Goal: Task Accomplishment & Management: Use online tool/utility

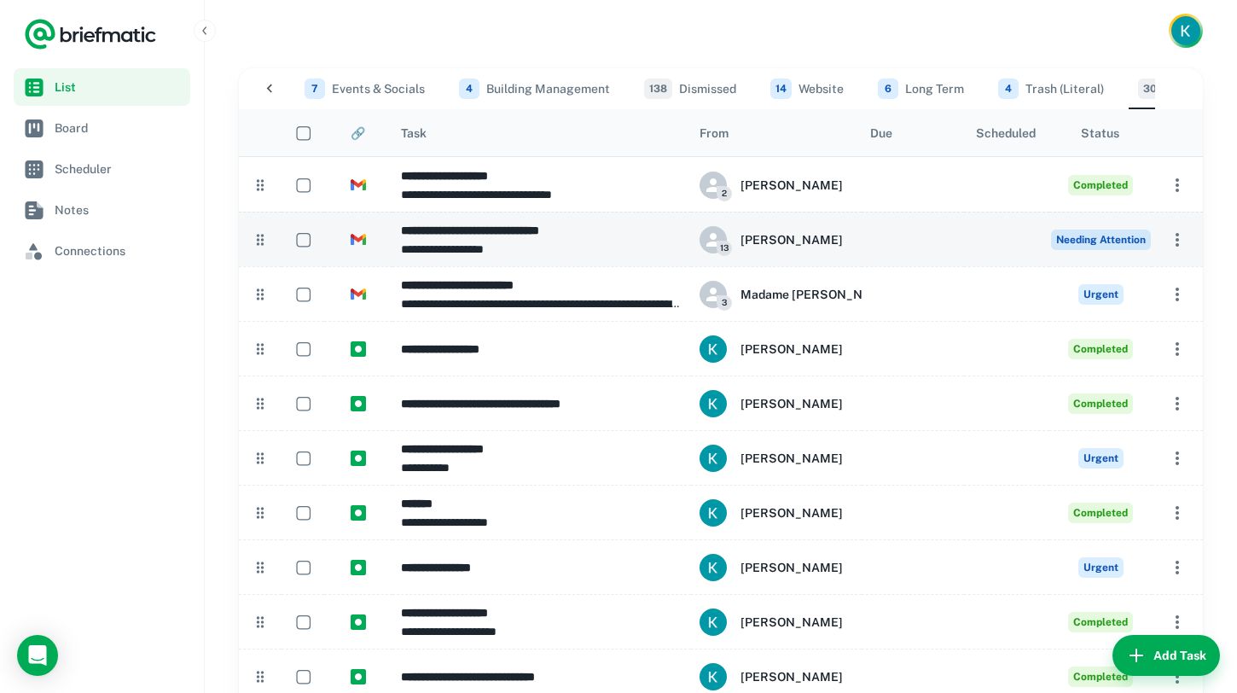
scroll to position [0, 847]
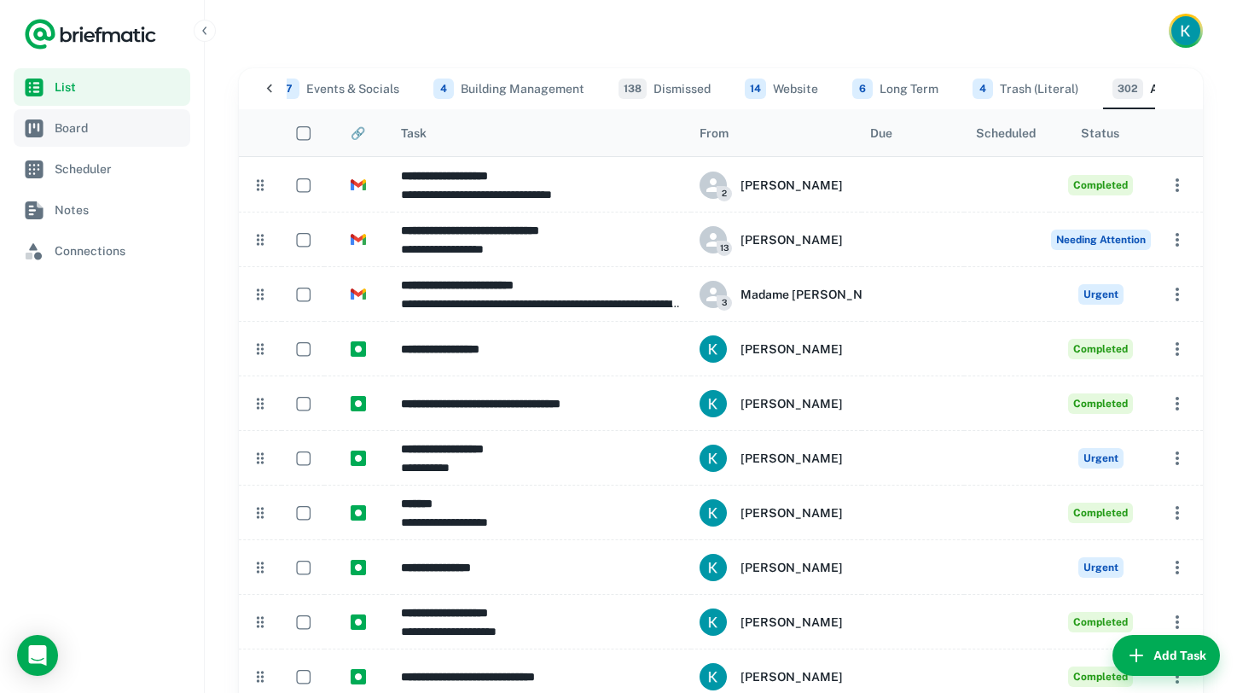
click at [38, 121] on span "Board" at bounding box center [34, 128] width 20 height 20
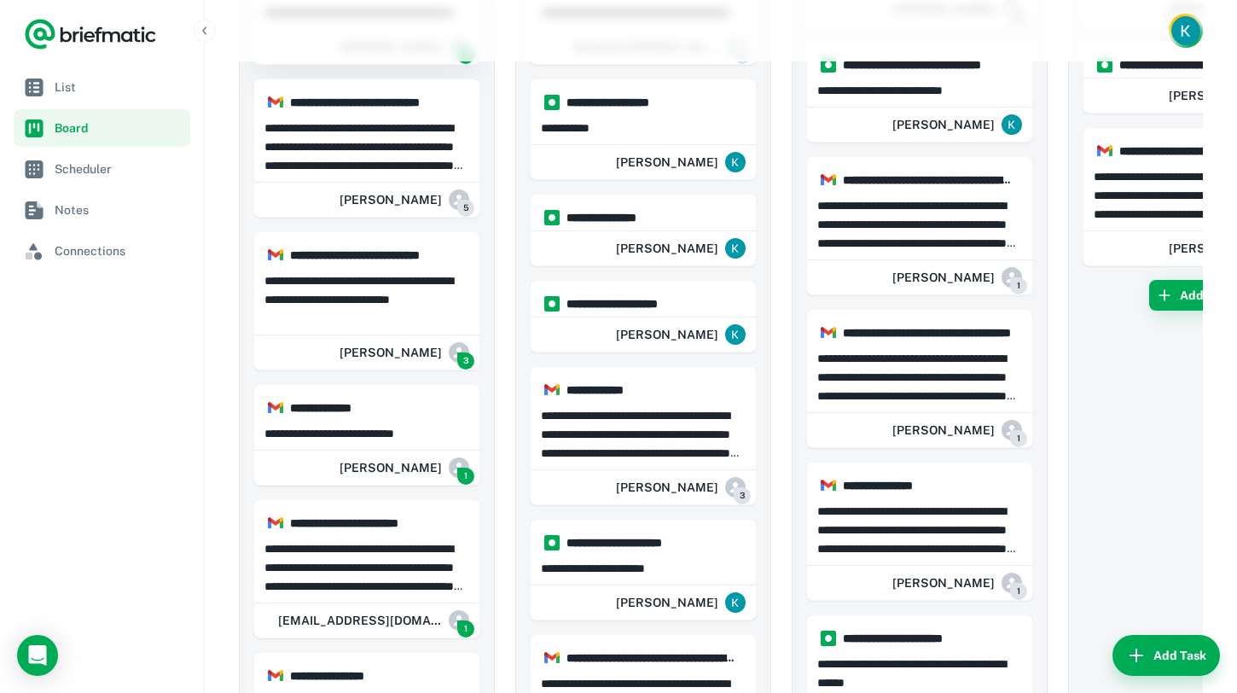
scroll to position [204, 0]
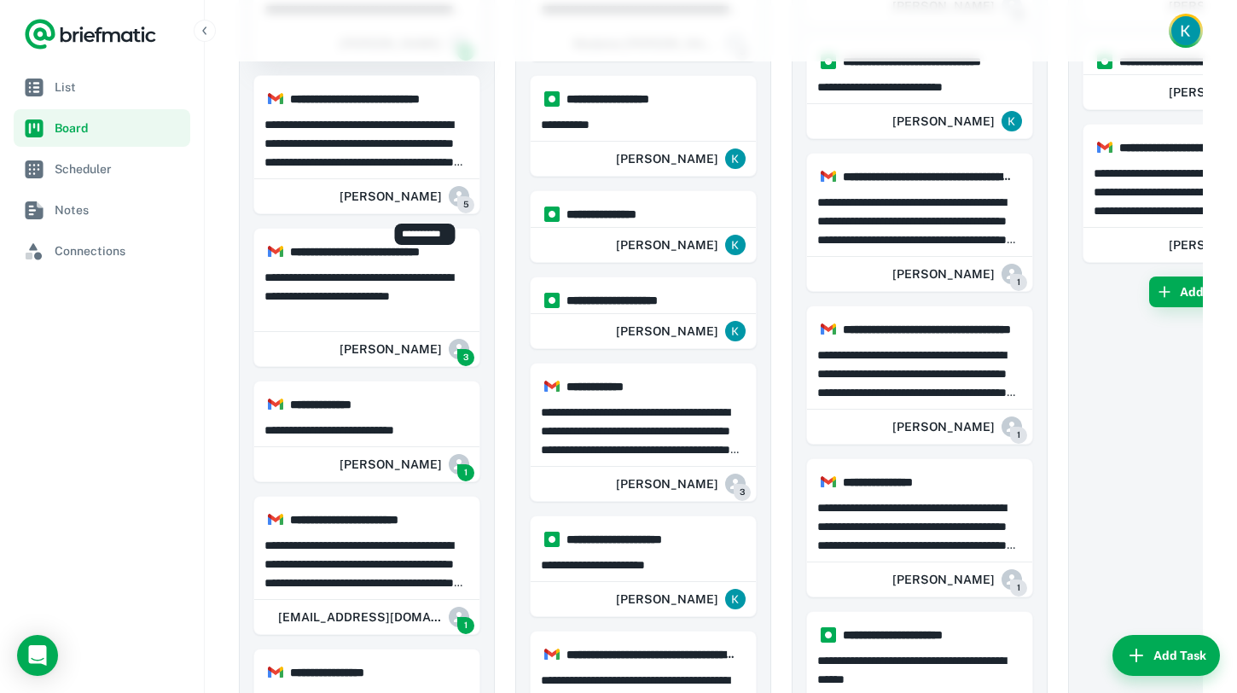
click at [395, 182] on div "[PERSON_NAME] 5" at bounding box center [405, 196] width 130 height 34
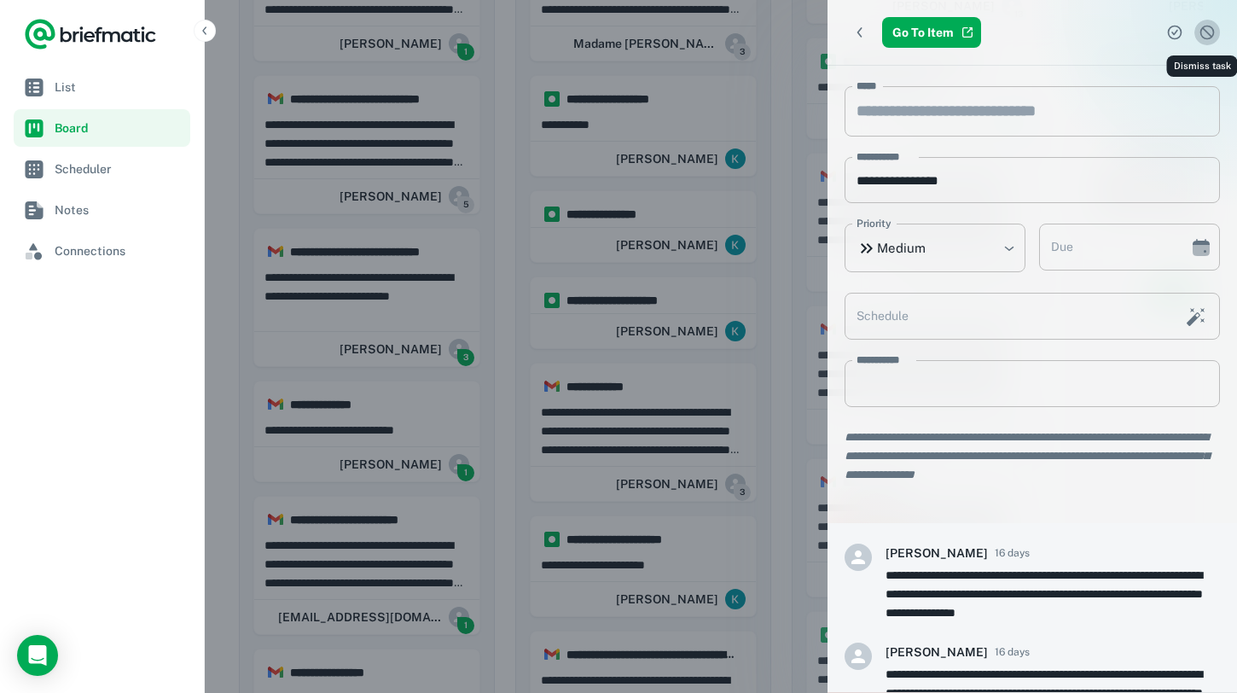
click at [1219, 29] on button "Dismiss task" at bounding box center [1208, 33] width 26 height 26
click at [1214, 33] on icon "Dismiss task" at bounding box center [1207, 32] width 17 height 17
click at [480, 283] on div at bounding box center [618, 346] width 1237 height 693
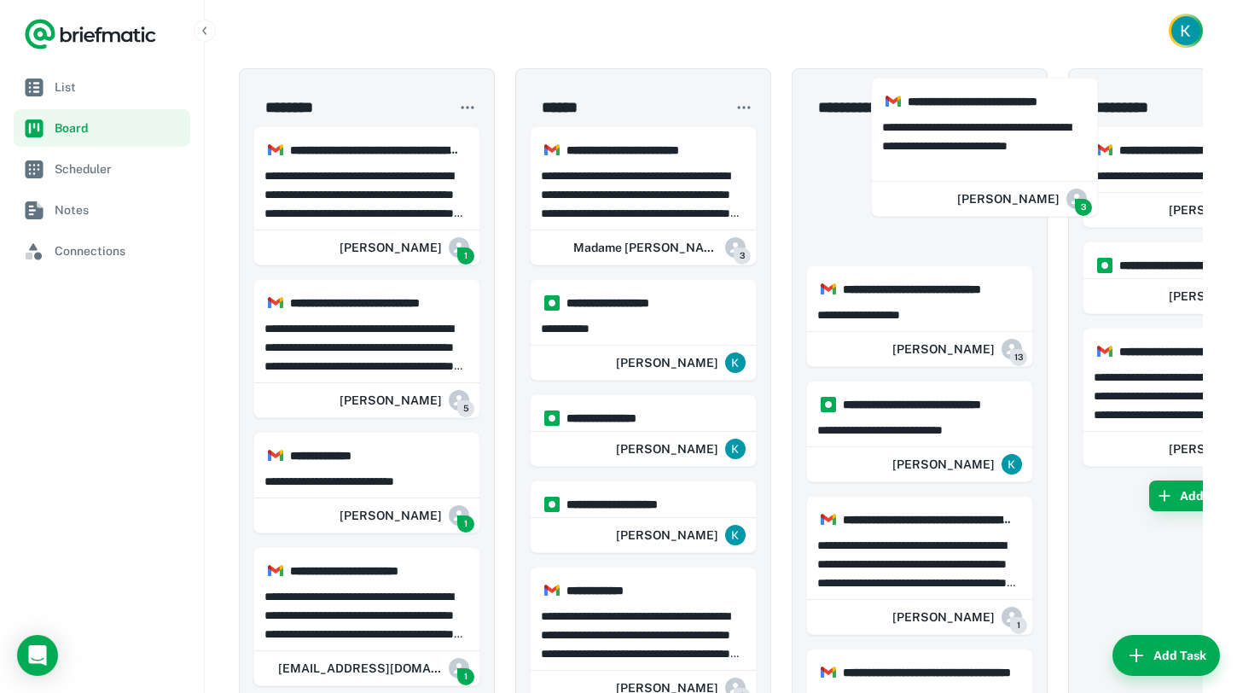
drag, startPoint x: 381, startPoint y: 293, endPoint x: 1005, endPoint y: 144, distance: 642.0
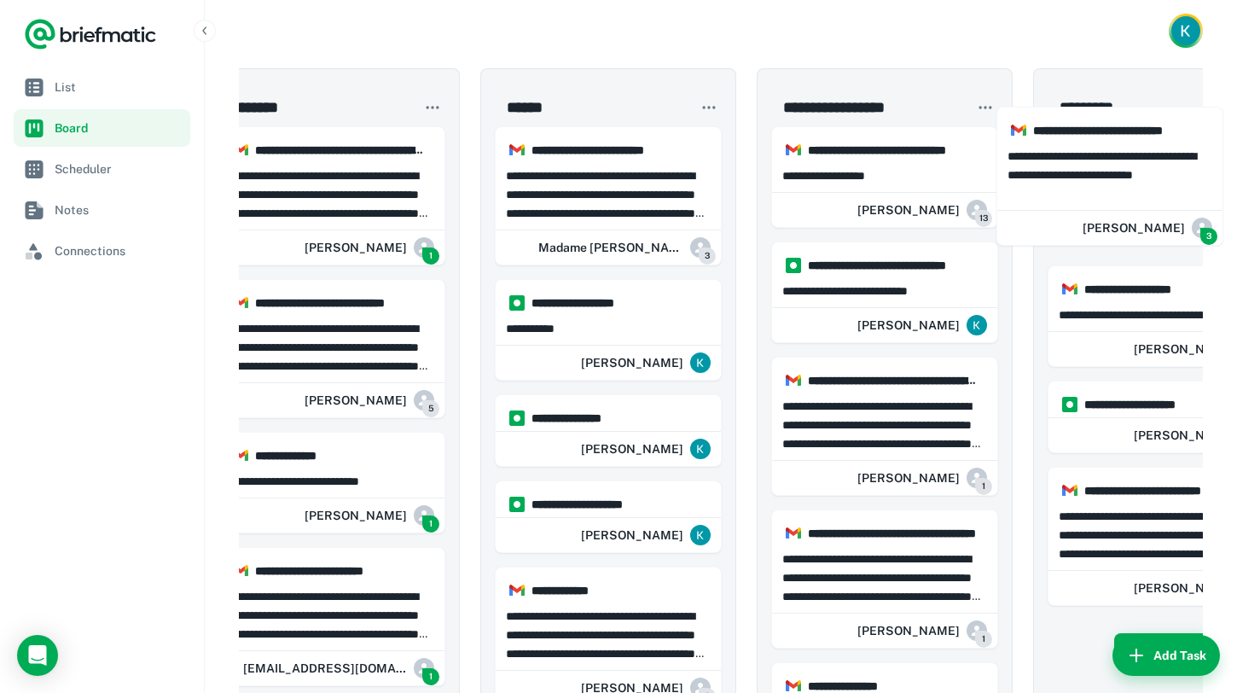
scroll to position [0, 54]
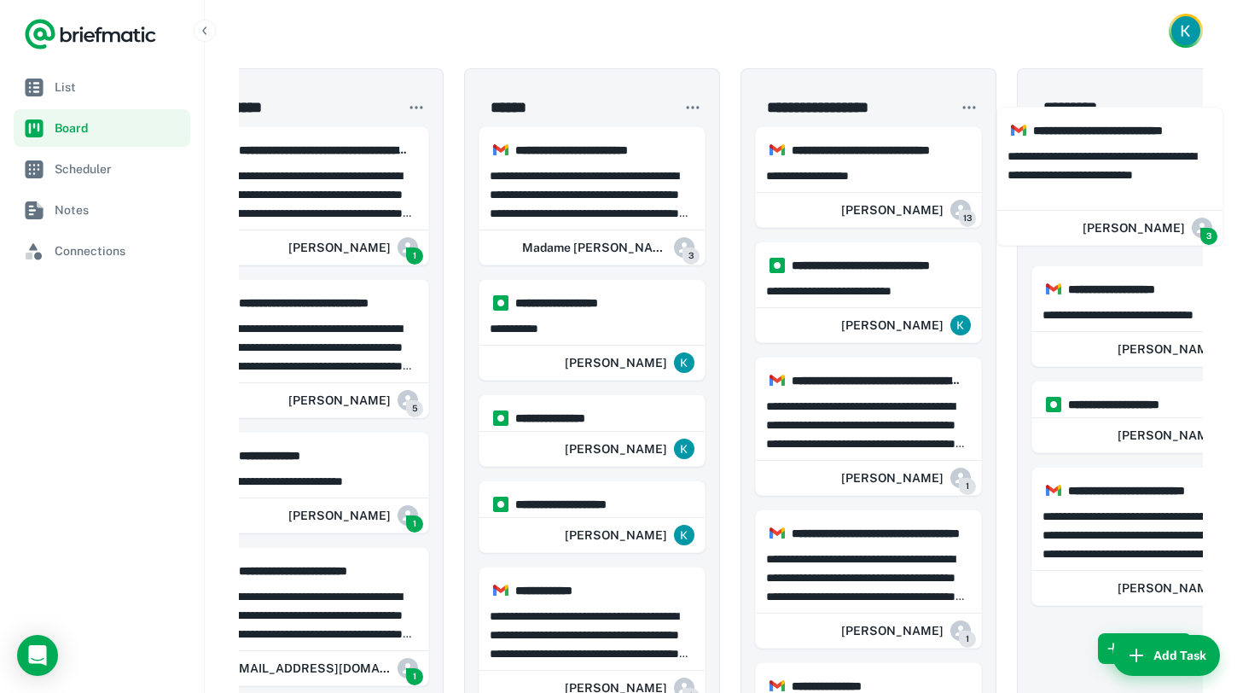
drag, startPoint x: 915, startPoint y: 167, endPoint x: 1114, endPoint y: 148, distance: 200.6
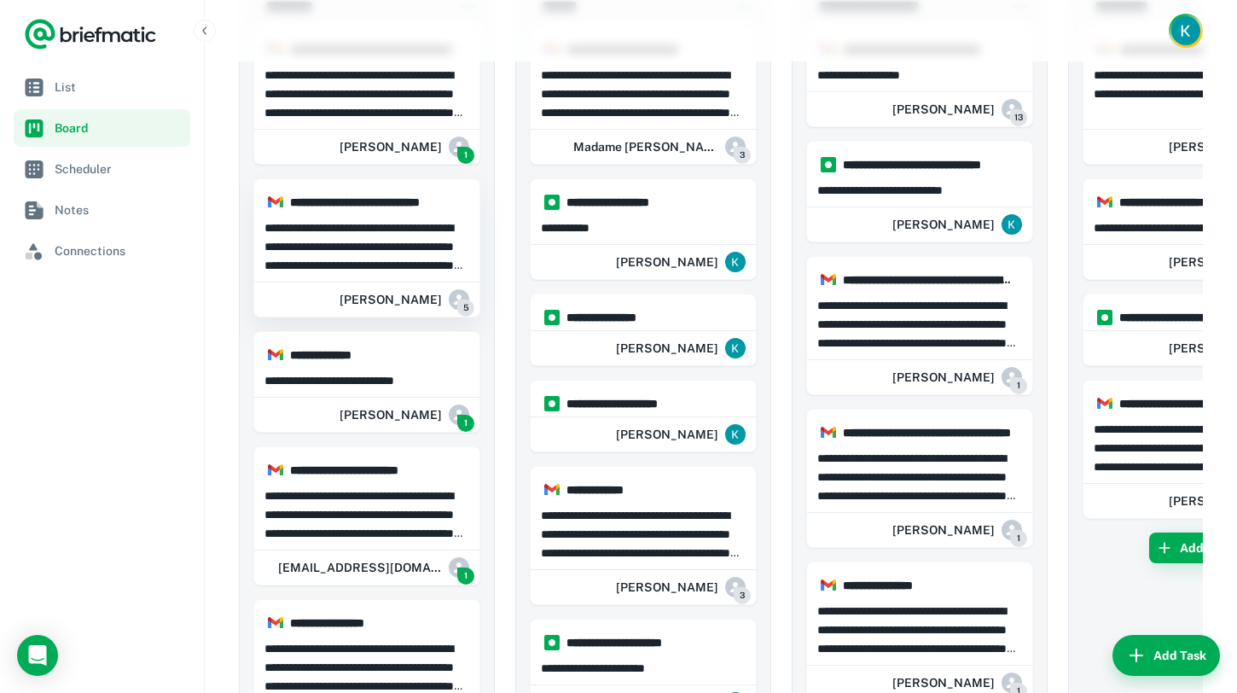
scroll to position [0, 0]
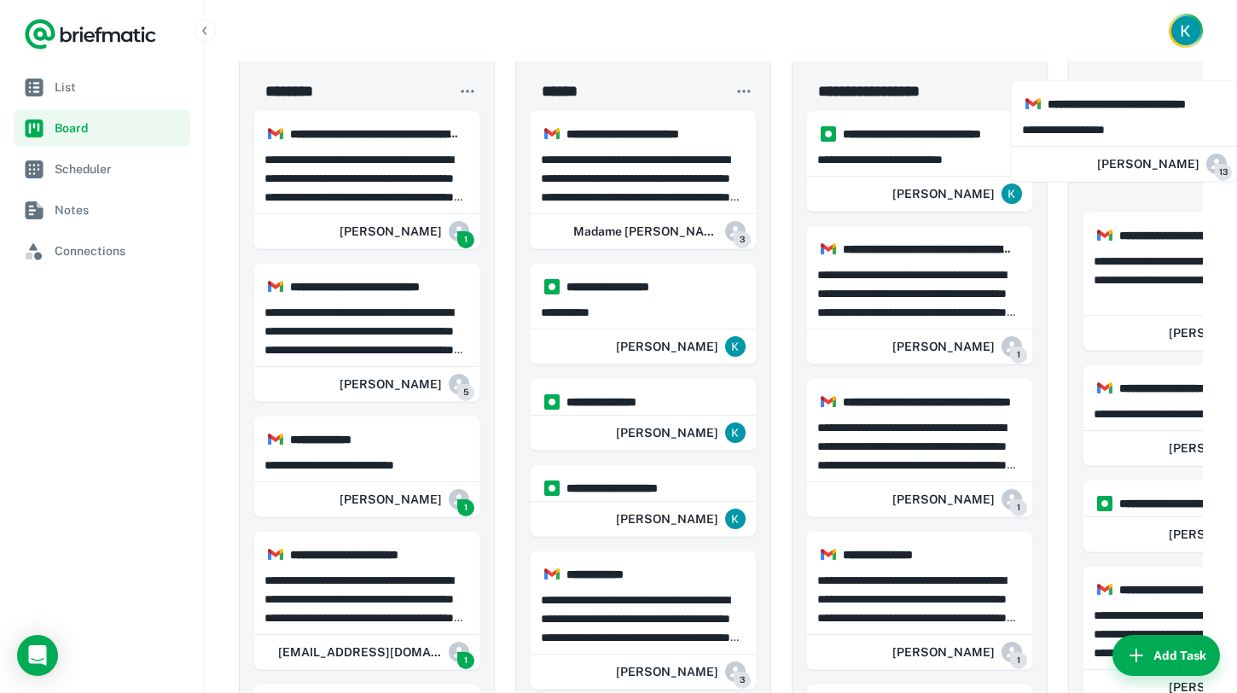
drag, startPoint x: 957, startPoint y: 140, endPoint x: 1168, endPoint y: 131, distance: 210.9
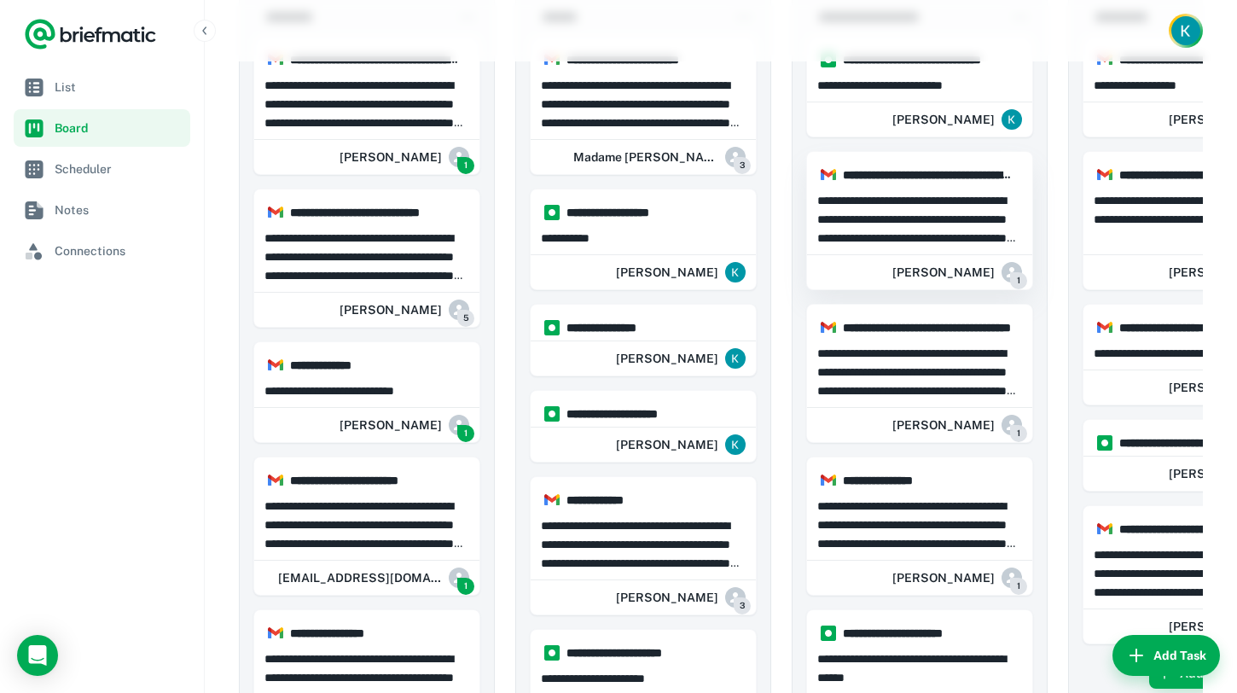
scroll to position [91, 0]
click at [355, 270] on p "**********" at bounding box center [367, 256] width 205 height 56
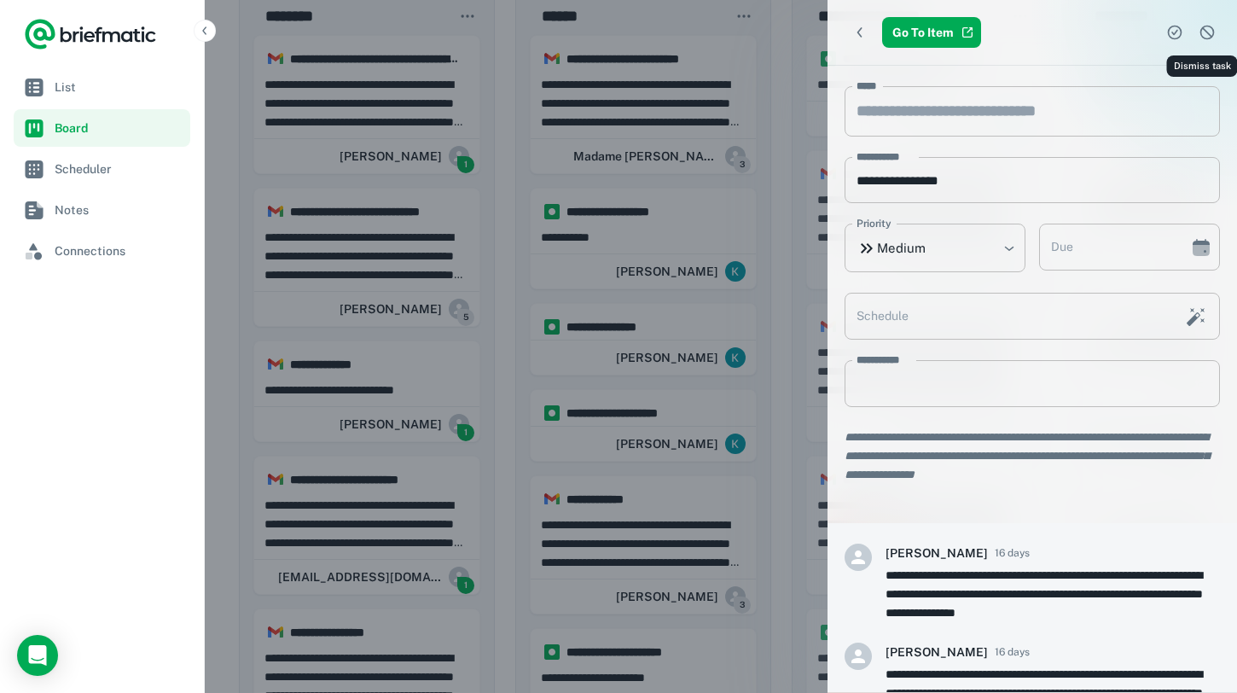
click at [1213, 40] on icon "Dismiss task" at bounding box center [1207, 32] width 17 height 17
click at [375, 273] on div at bounding box center [618, 346] width 1237 height 693
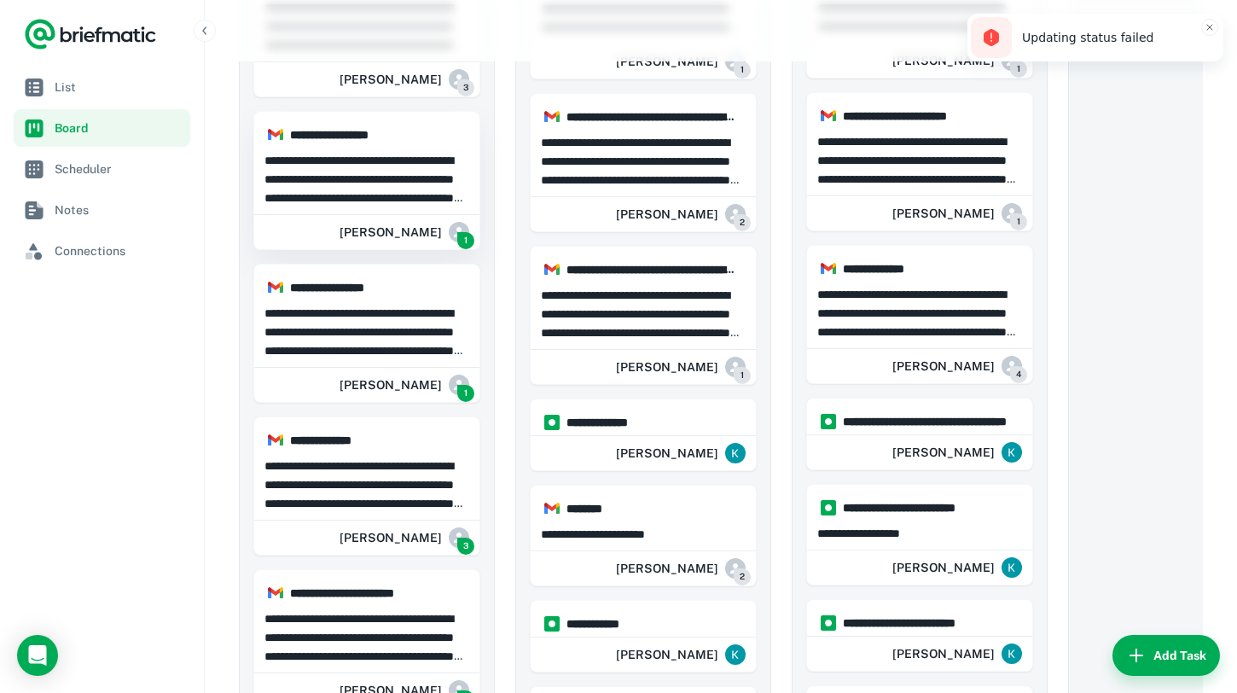
scroll to position [899, 0]
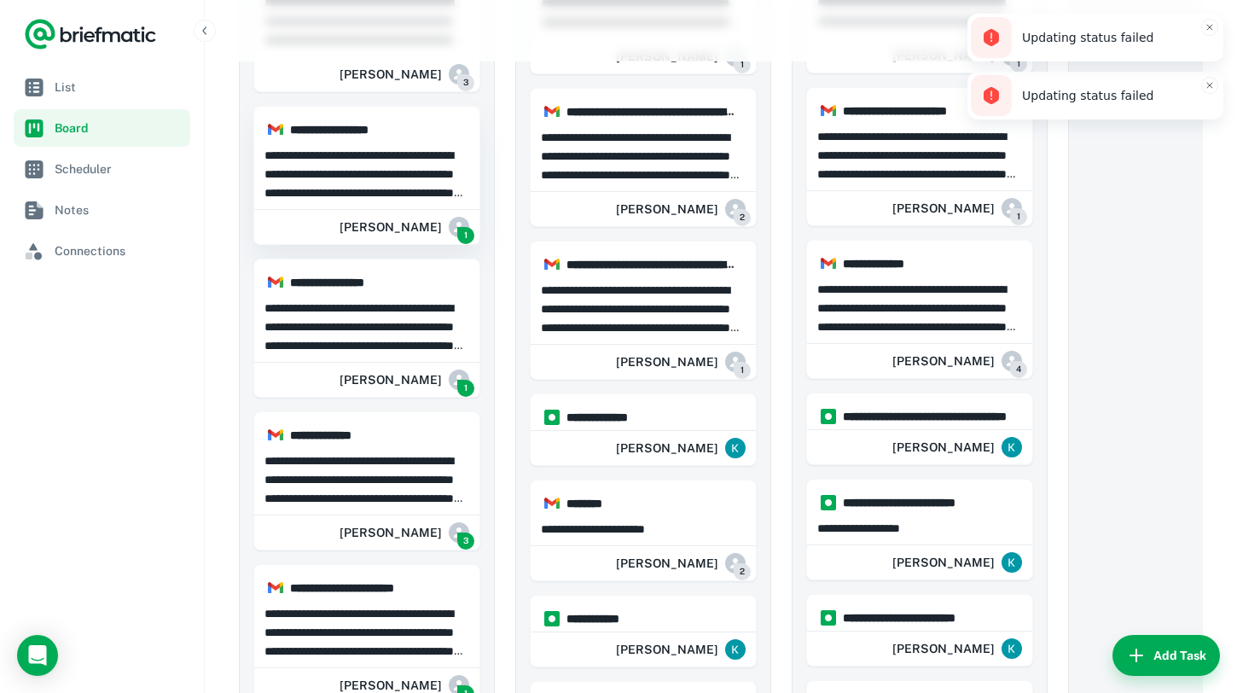
click at [378, 329] on p "**********" at bounding box center [367, 327] width 205 height 56
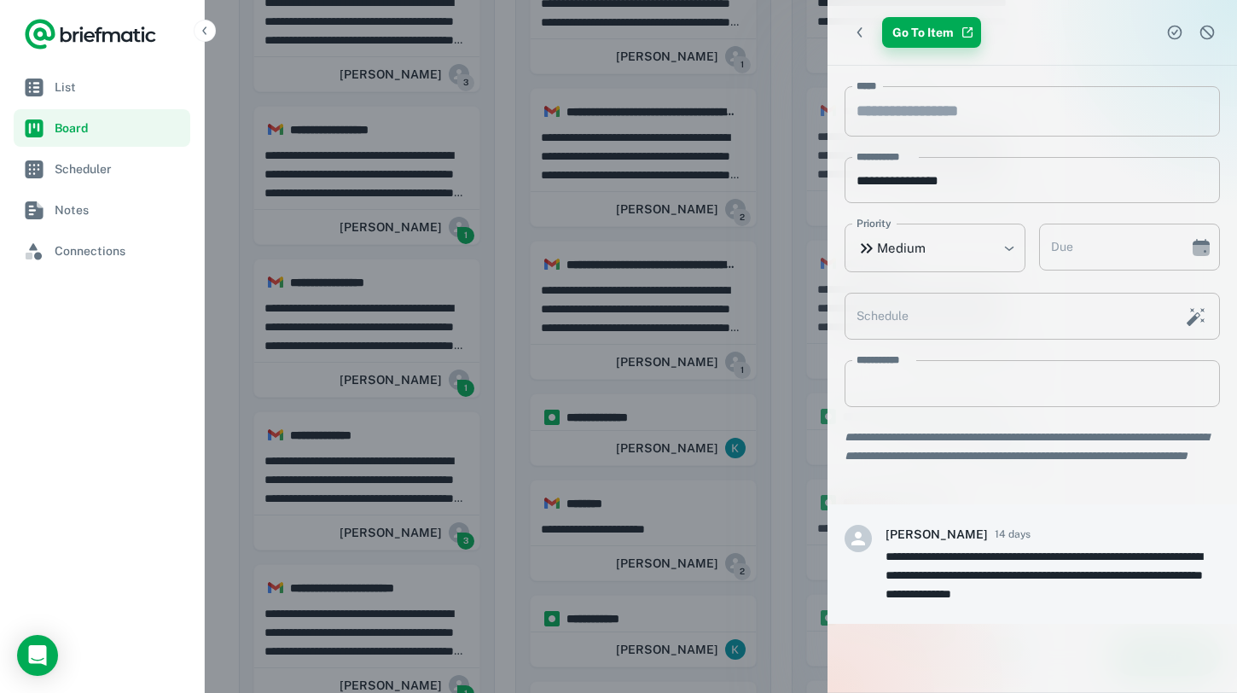
click at [941, 36] on link "Go To Item" at bounding box center [931, 32] width 99 height 31
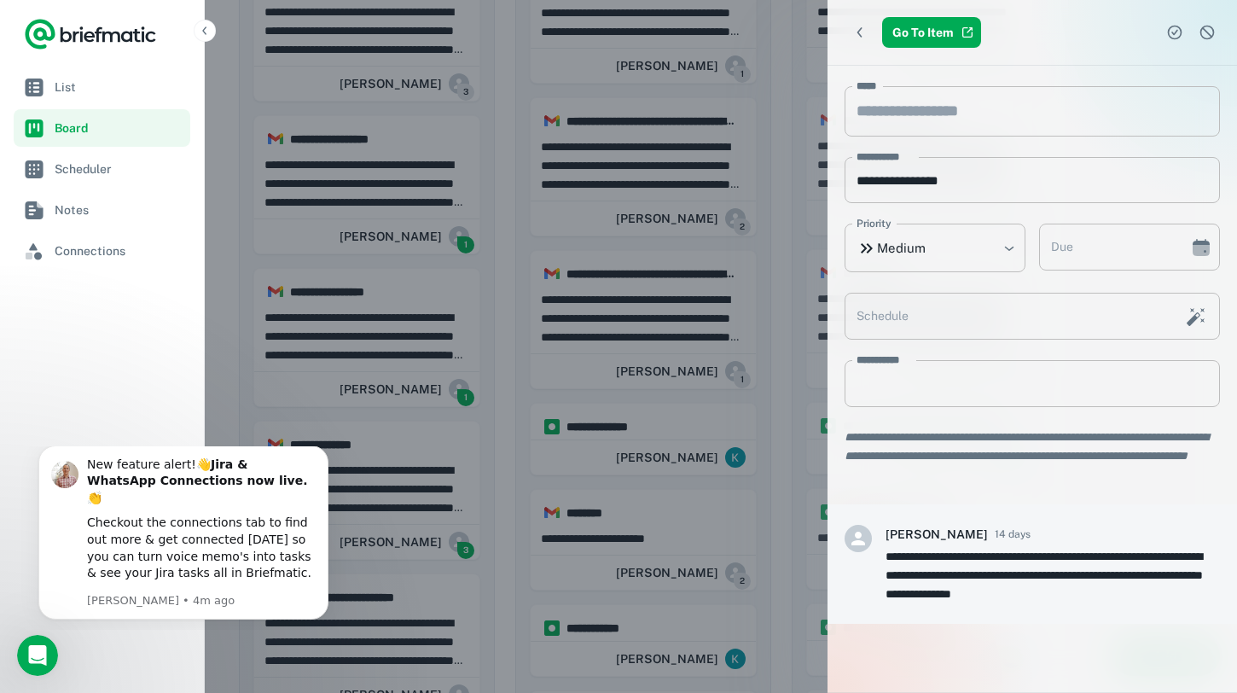
scroll to position [883, 0]
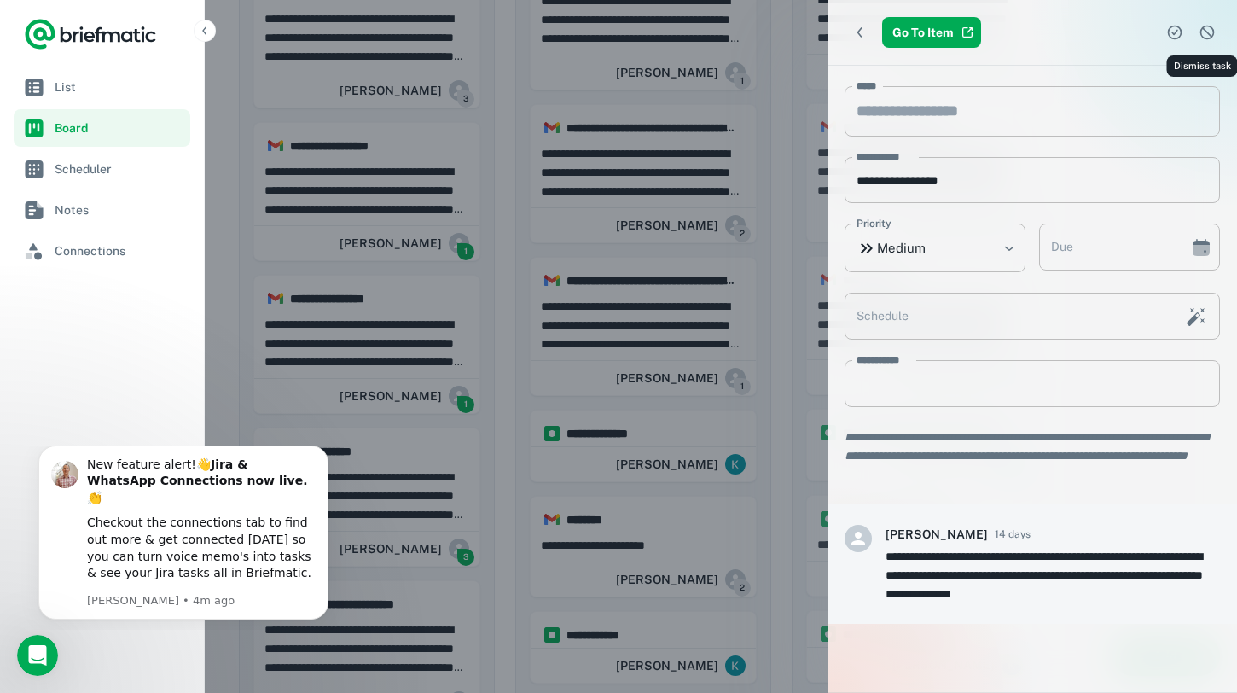
click at [1202, 36] on icon "Dismiss task" at bounding box center [1208, 33] width 15 height 15
click at [556, 252] on div at bounding box center [618, 346] width 1237 height 693
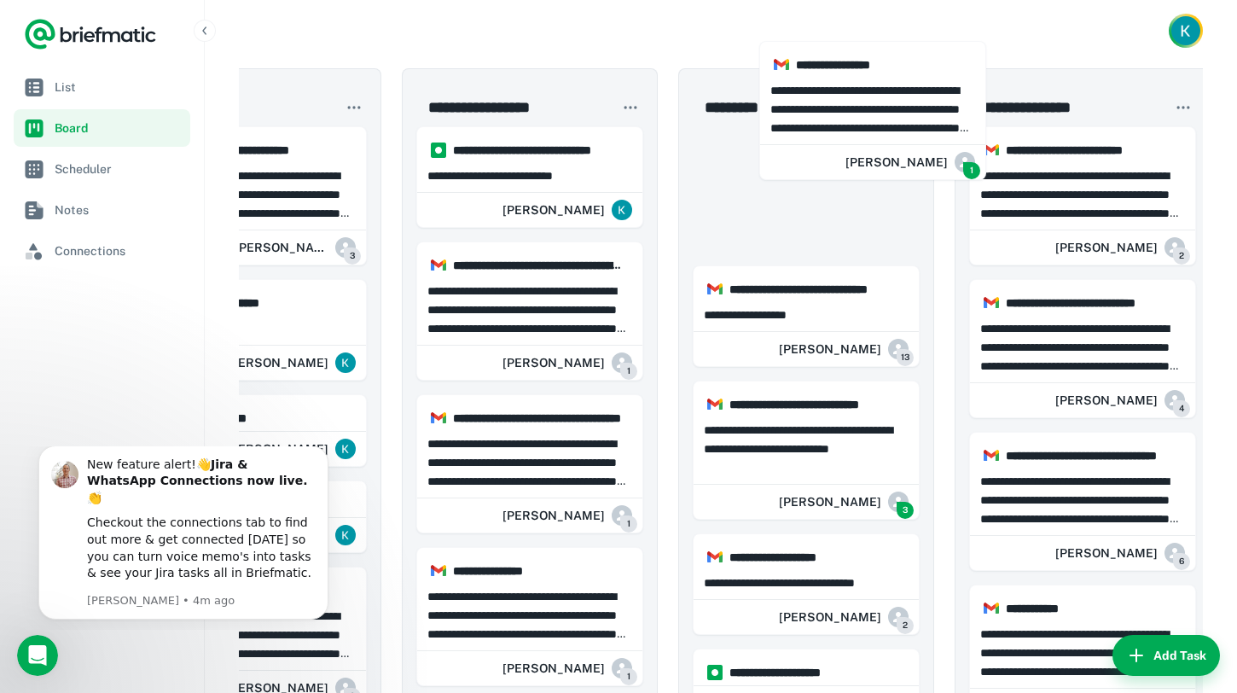
scroll to position [0, 390]
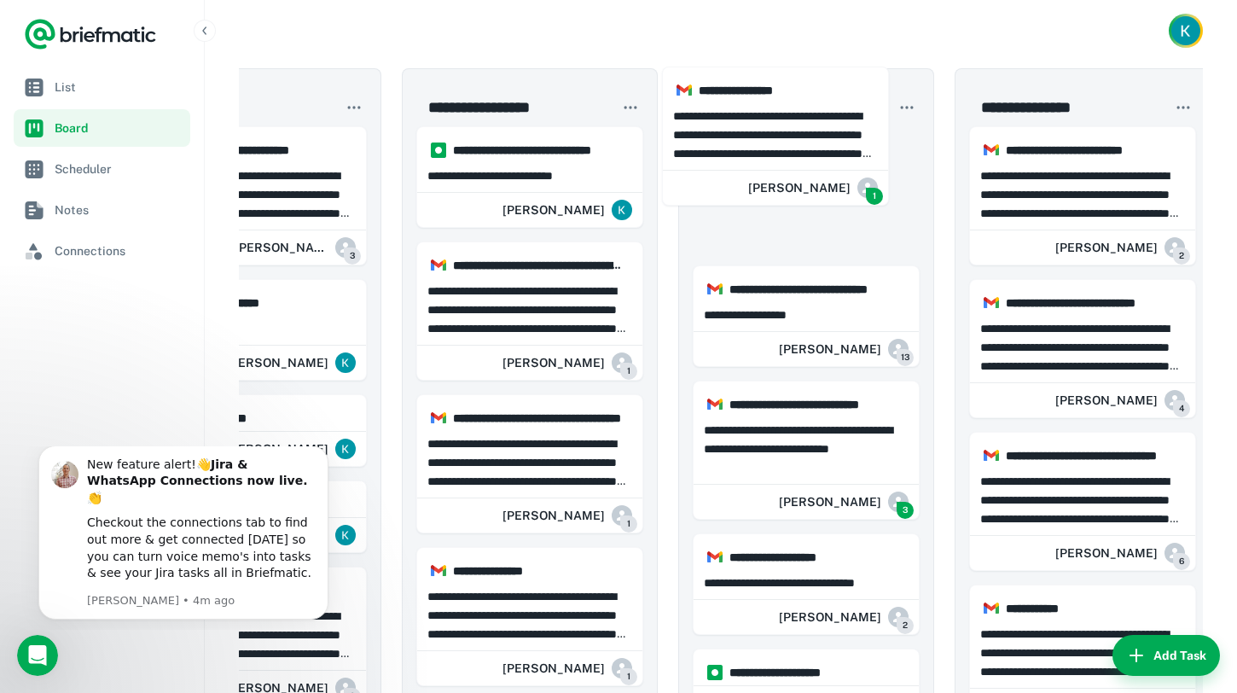
drag, startPoint x: 451, startPoint y: 317, endPoint x: 810, endPoint y: 119, distance: 409.0
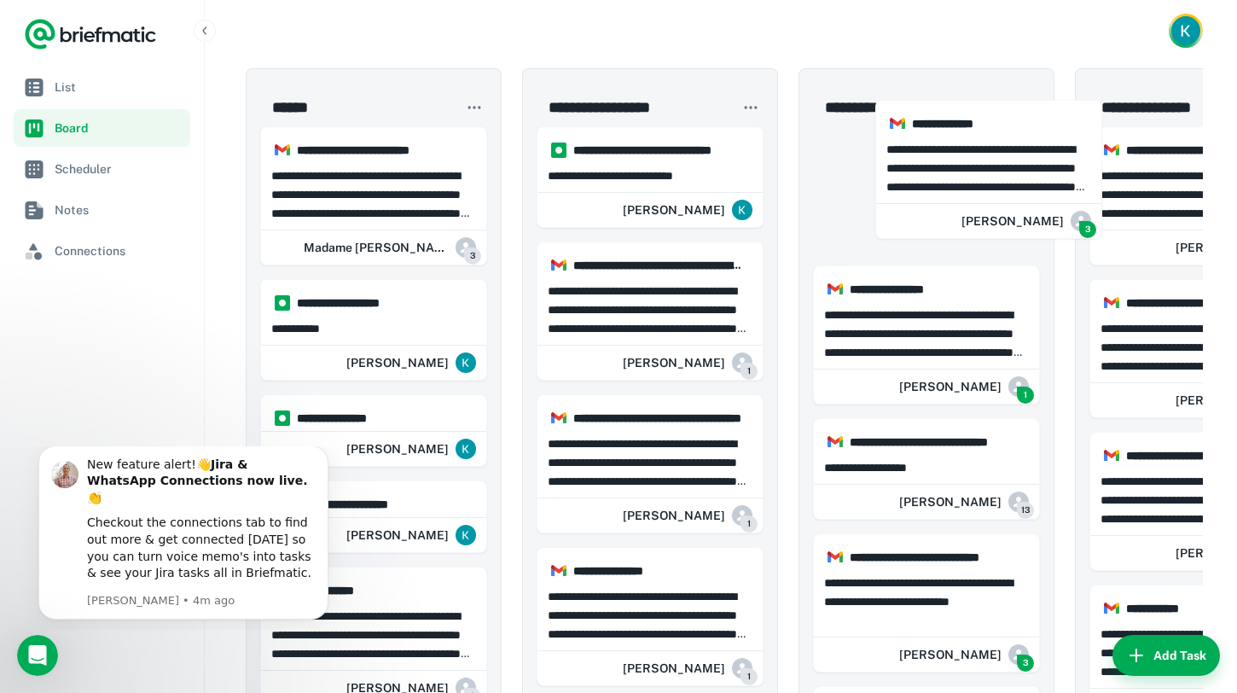
scroll to position [0, 270]
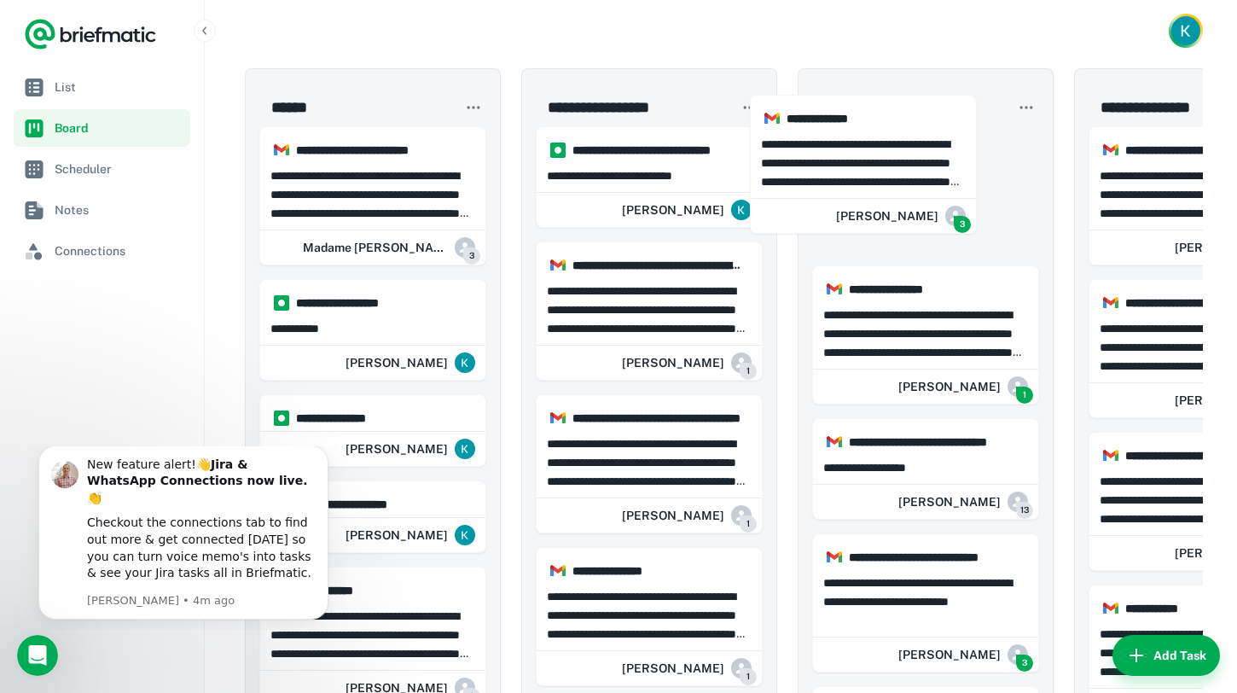
drag, startPoint x: 353, startPoint y: 199, endPoint x: 853, endPoint y: 183, distance: 500.3
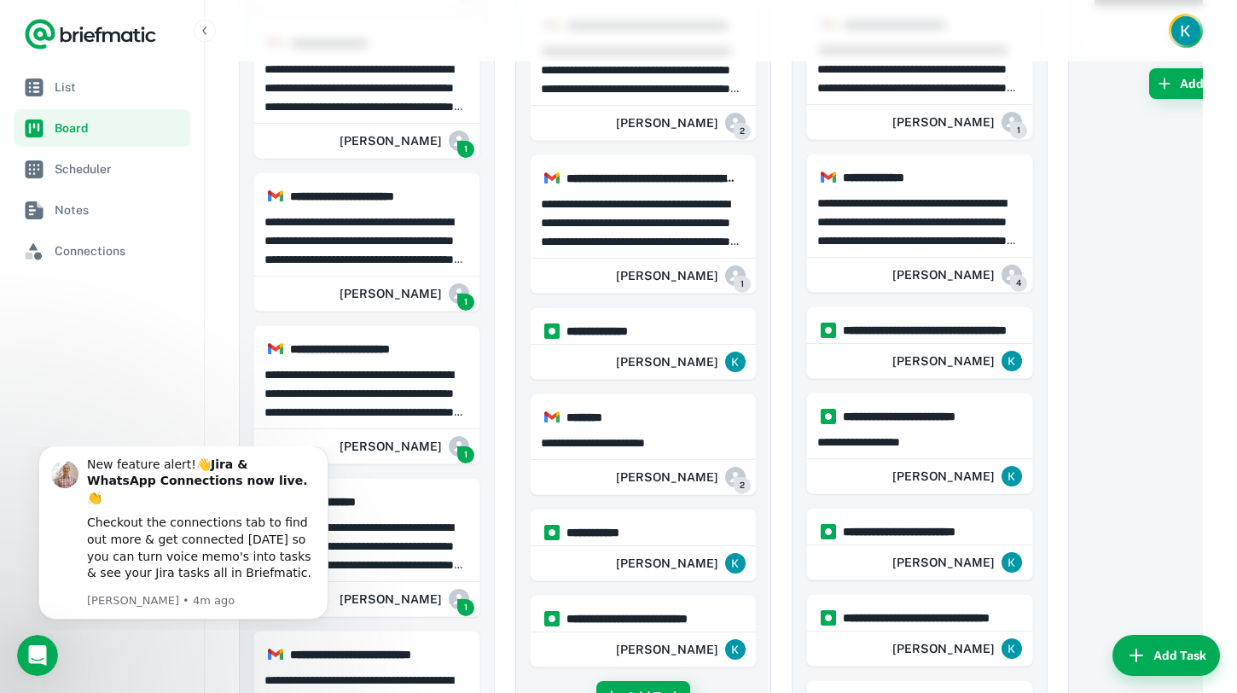
scroll to position [1062, 0]
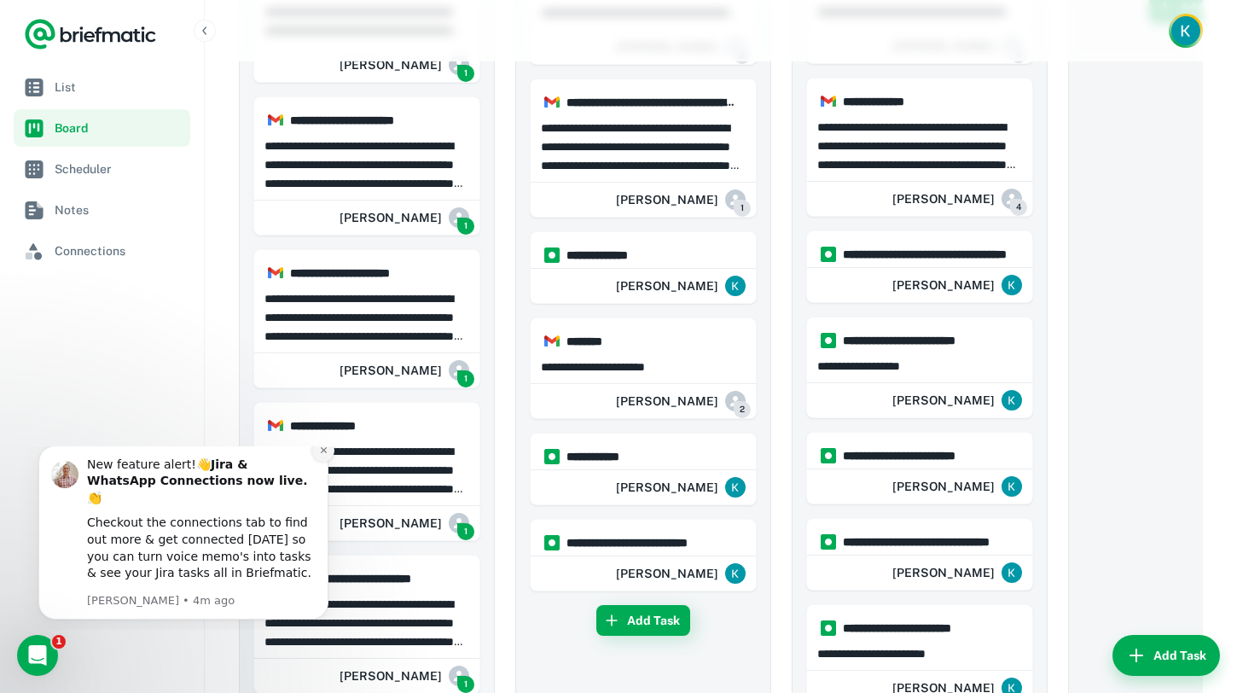
drag, startPoint x: 323, startPoint y: 466, endPoint x: 334, endPoint y: 912, distance: 446.4
click at [323, 453] on icon "Dismiss notification" at bounding box center [323, 450] width 6 height 6
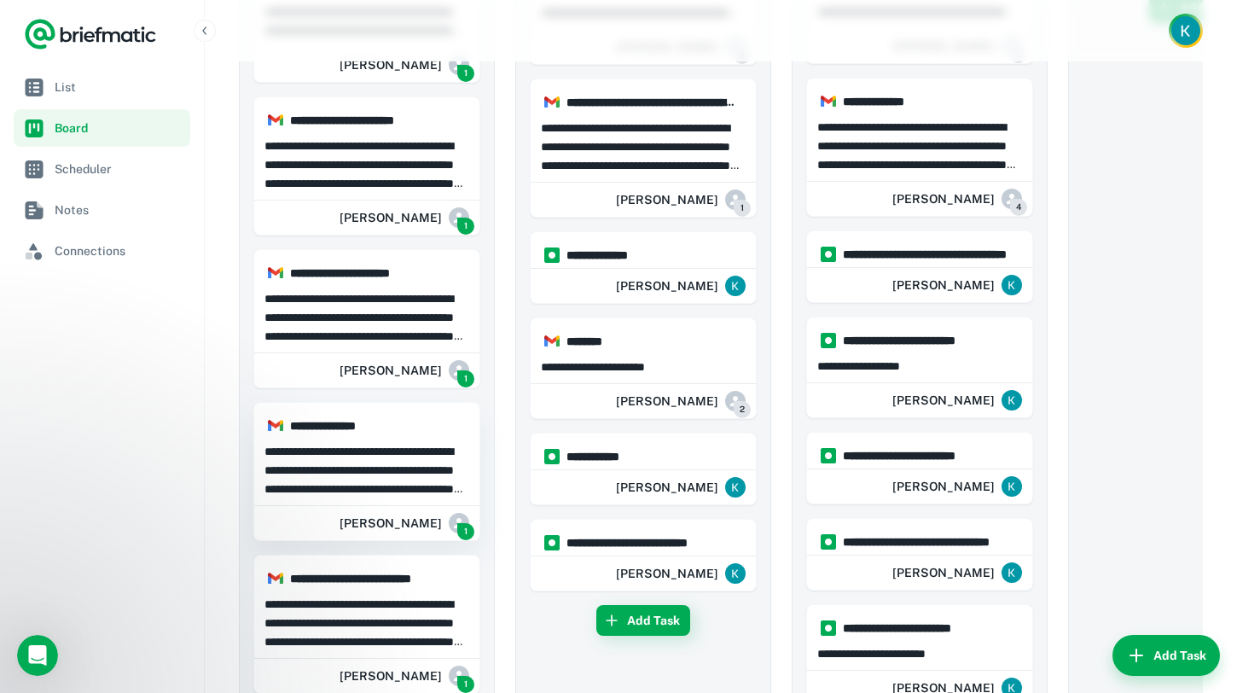
click at [401, 445] on p "**********" at bounding box center [367, 470] width 205 height 56
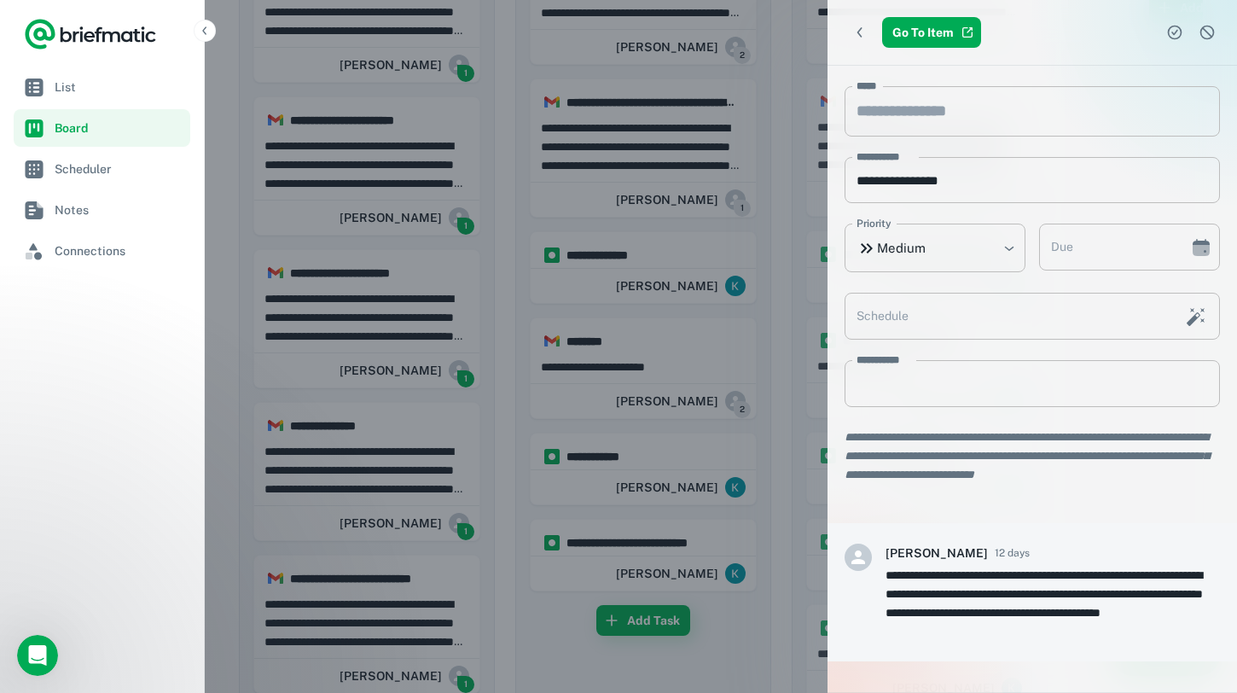
click at [301, 482] on div at bounding box center [618, 346] width 1237 height 693
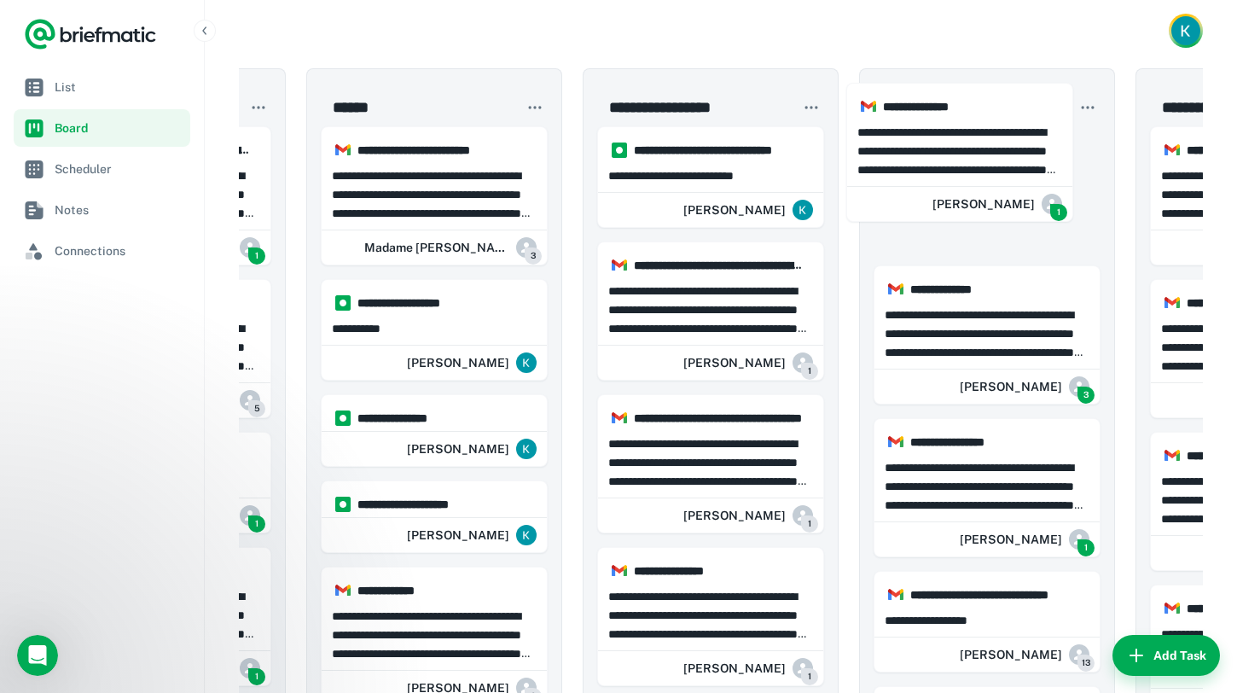
scroll to position [0, 209]
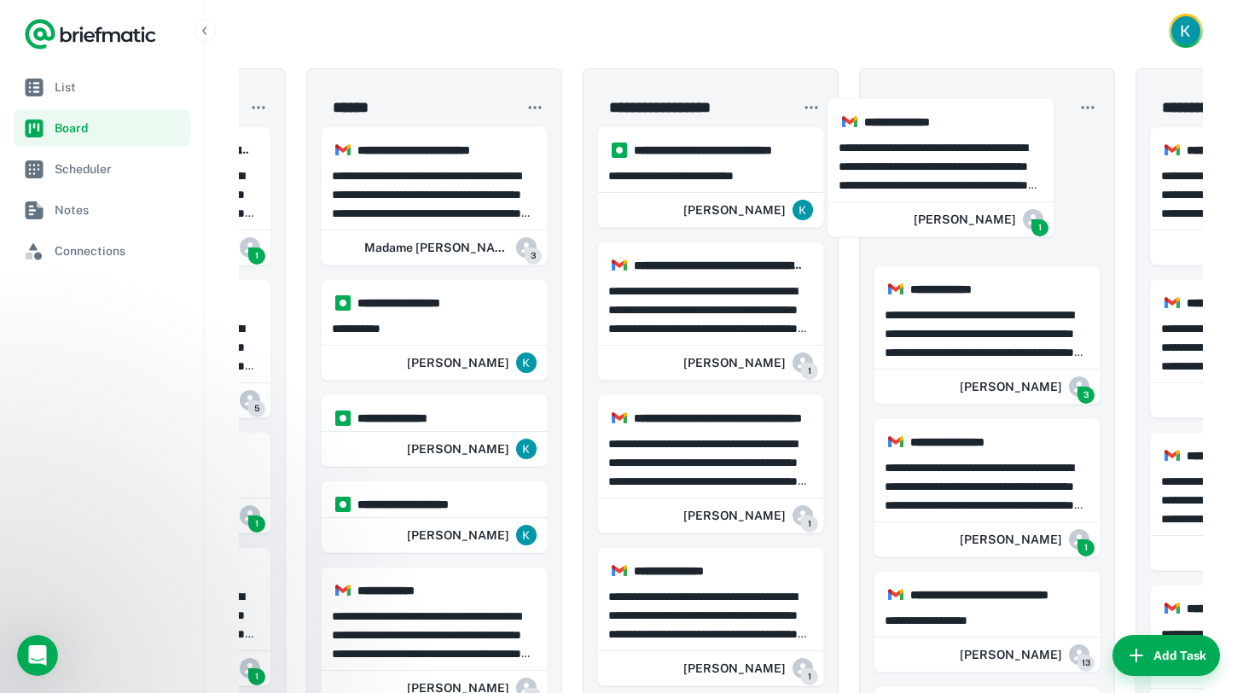
drag, startPoint x: 386, startPoint y: 457, endPoint x: 956, endPoint y: 151, distance: 647.1
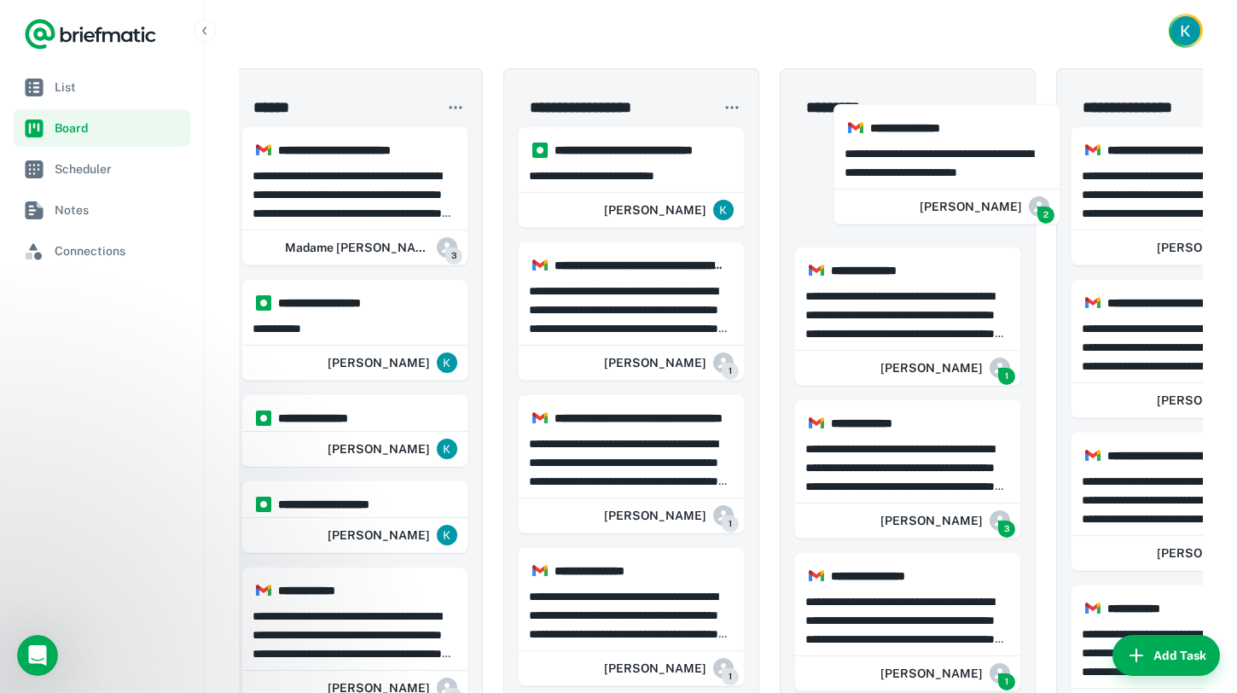
scroll to position [0, 300]
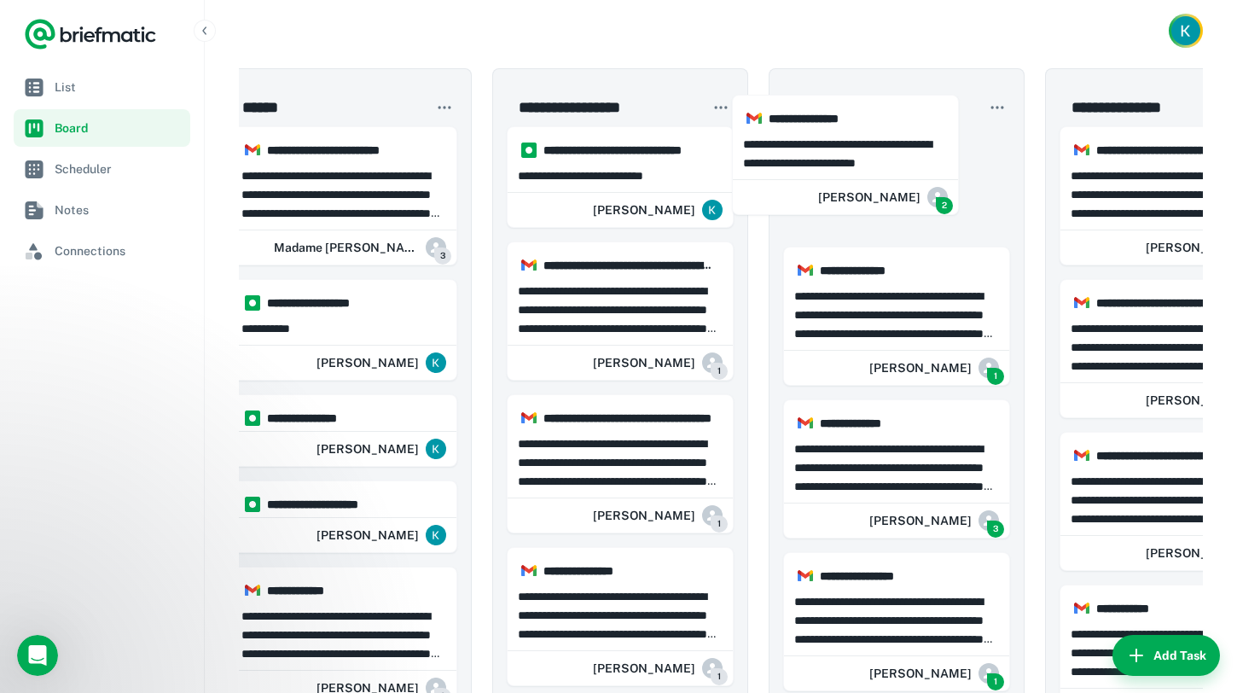
drag, startPoint x: 353, startPoint y: 484, endPoint x: 841, endPoint y: 141, distance: 596.6
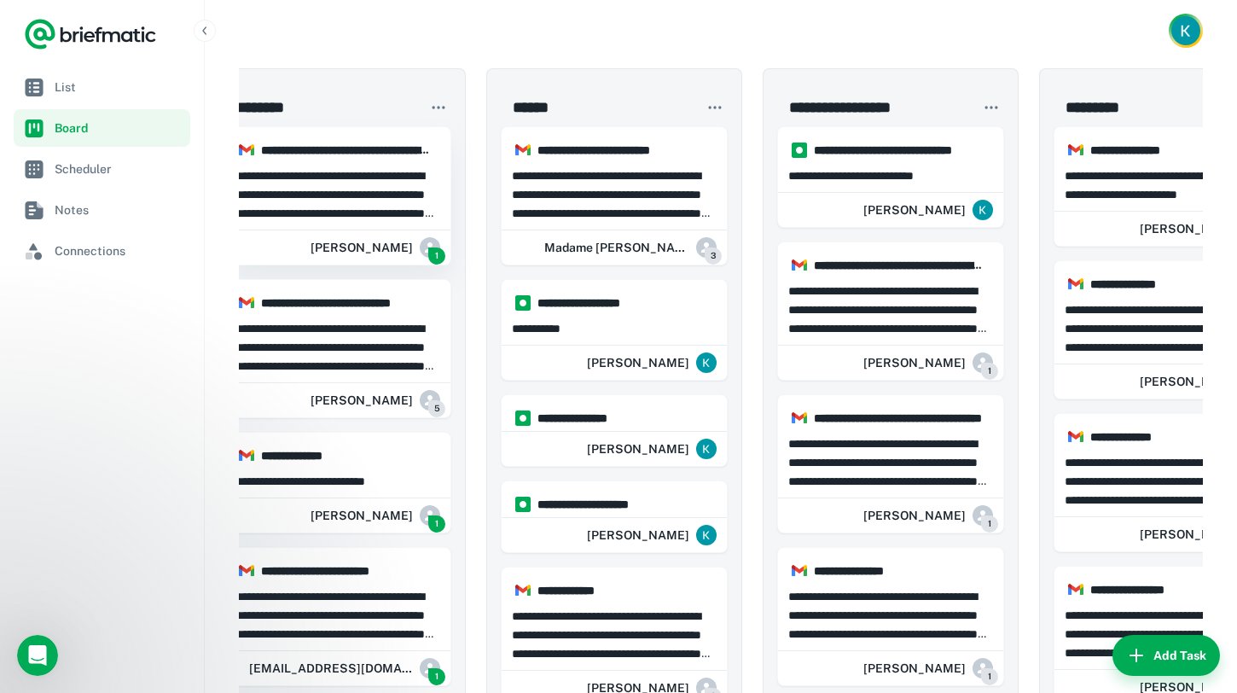
scroll to position [0, 0]
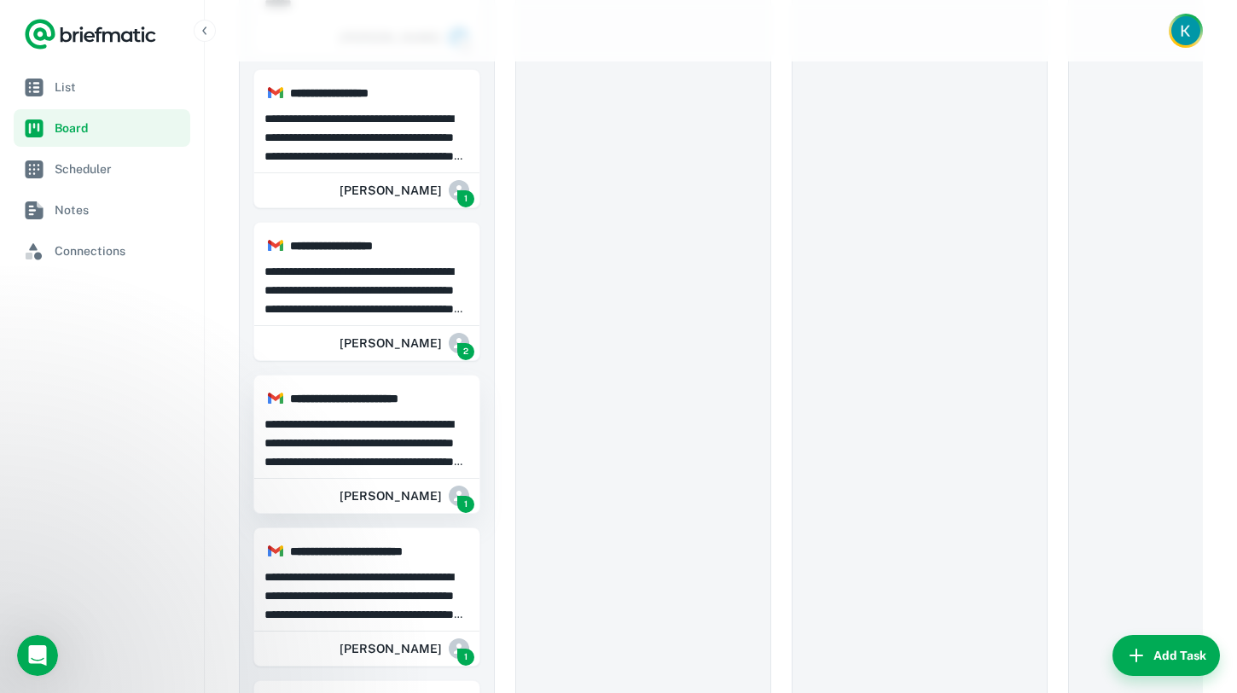
click at [408, 412] on div "**********" at bounding box center [366, 441] width 225 height 67
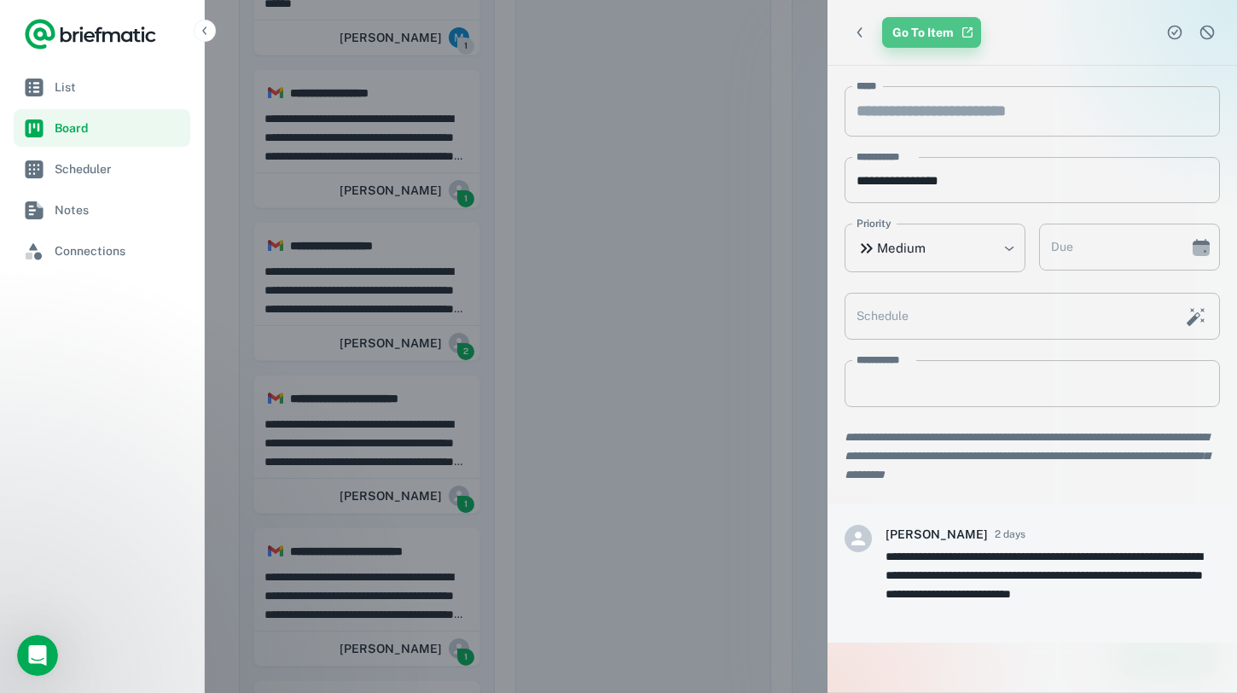
click at [949, 24] on link "Go To Item" at bounding box center [931, 32] width 99 height 31
click at [526, 307] on div at bounding box center [618, 346] width 1237 height 693
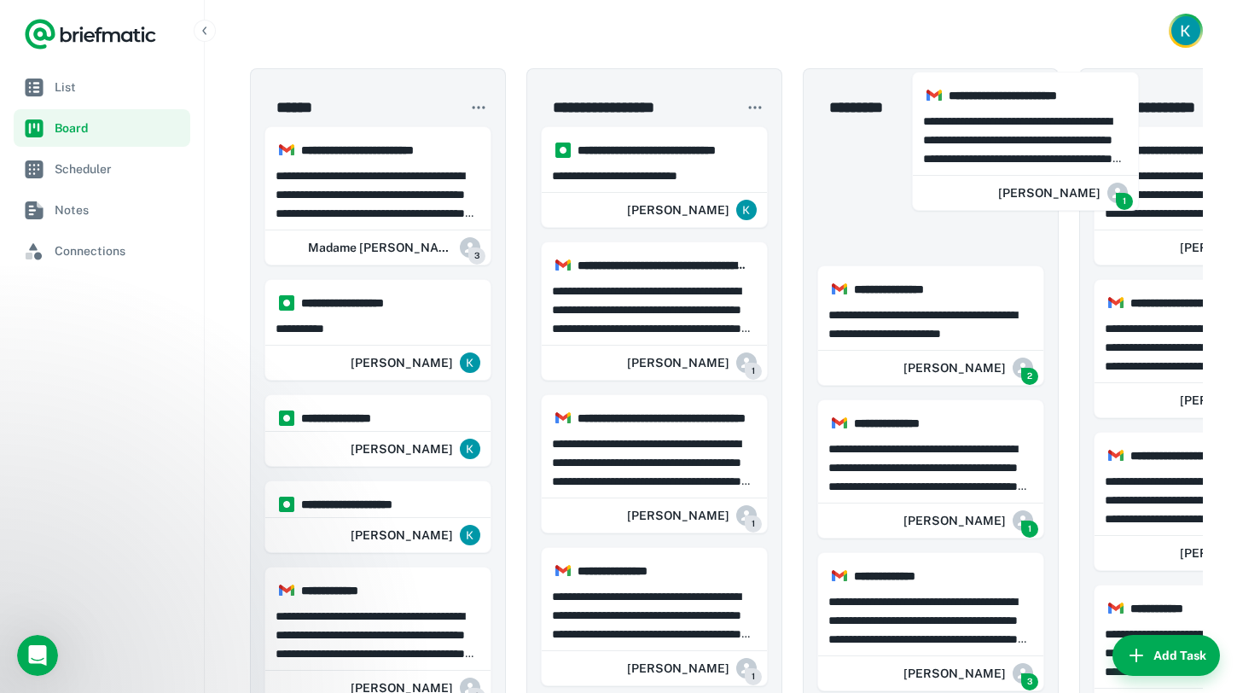
scroll to position [0, 271]
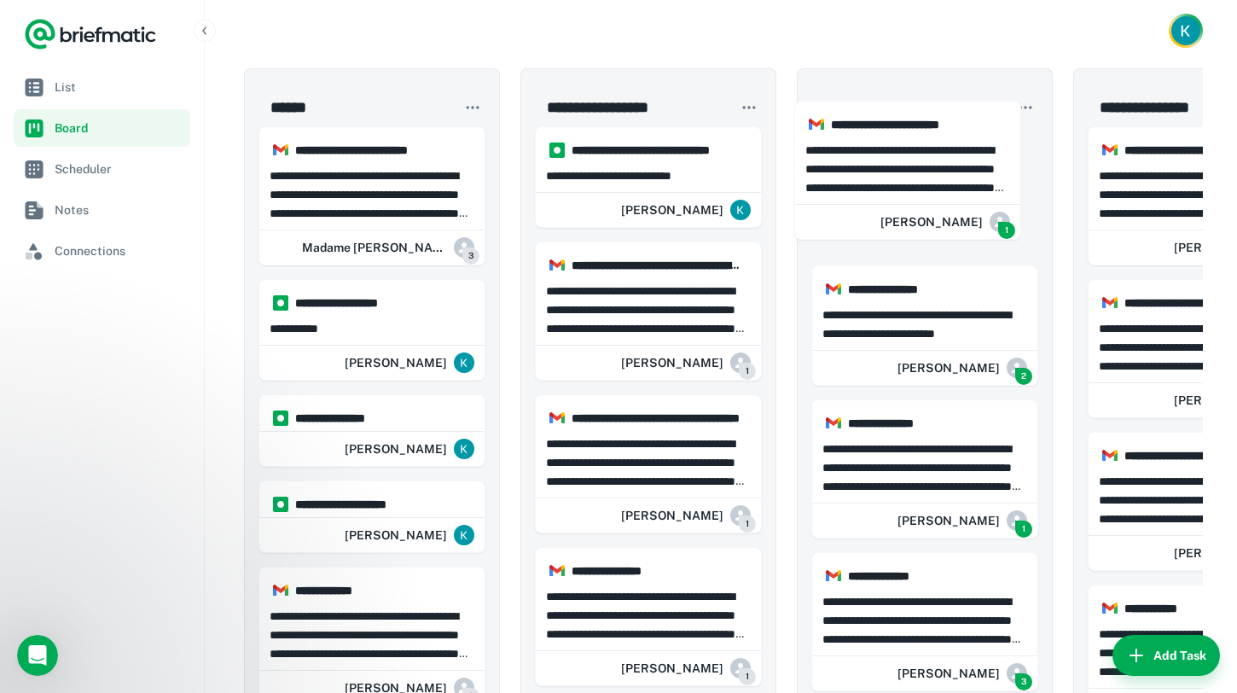
drag, startPoint x: 324, startPoint y: 453, endPoint x: 865, endPoint y: 183, distance: 604.8
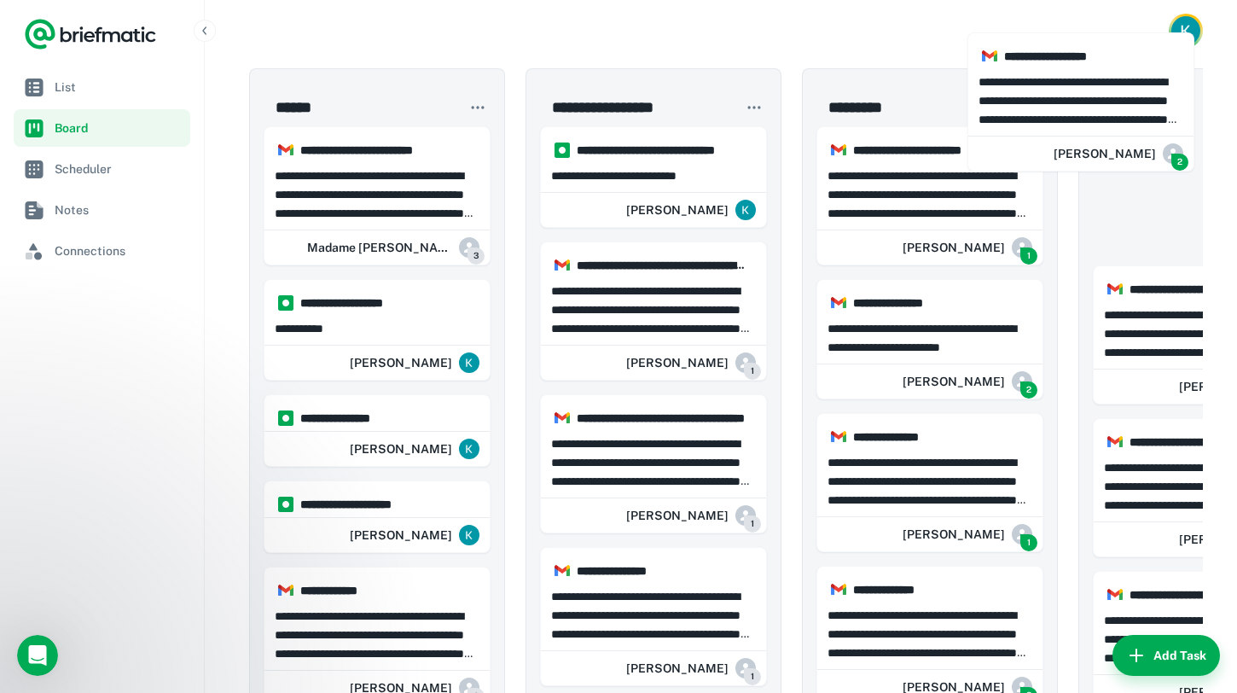
scroll to position [0, 341]
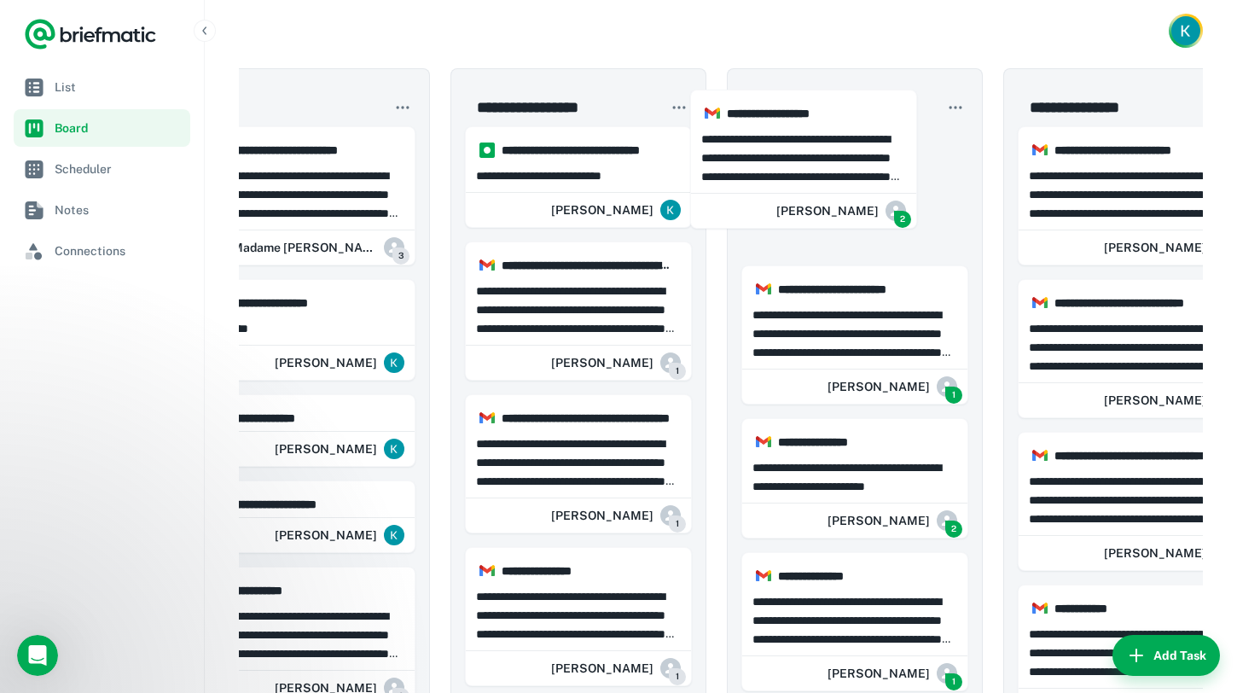
drag, startPoint x: 411, startPoint y: 376, endPoint x: 821, endPoint y: 132, distance: 476.8
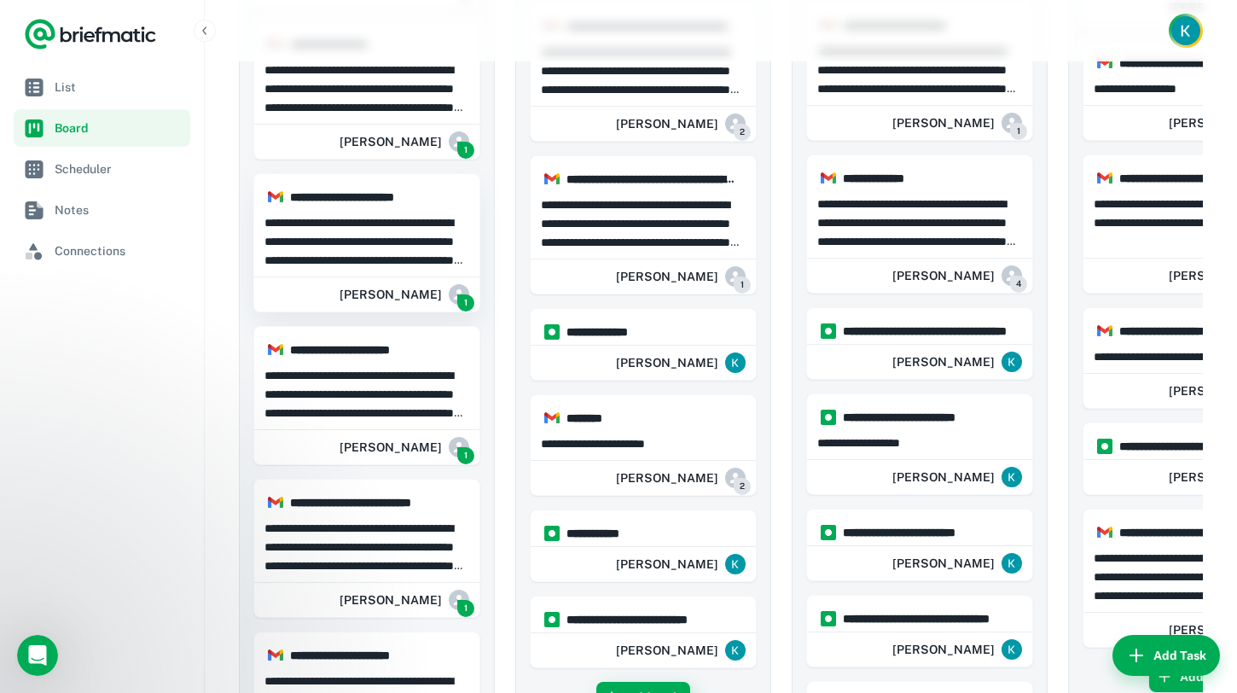
scroll to position [1041, 0]
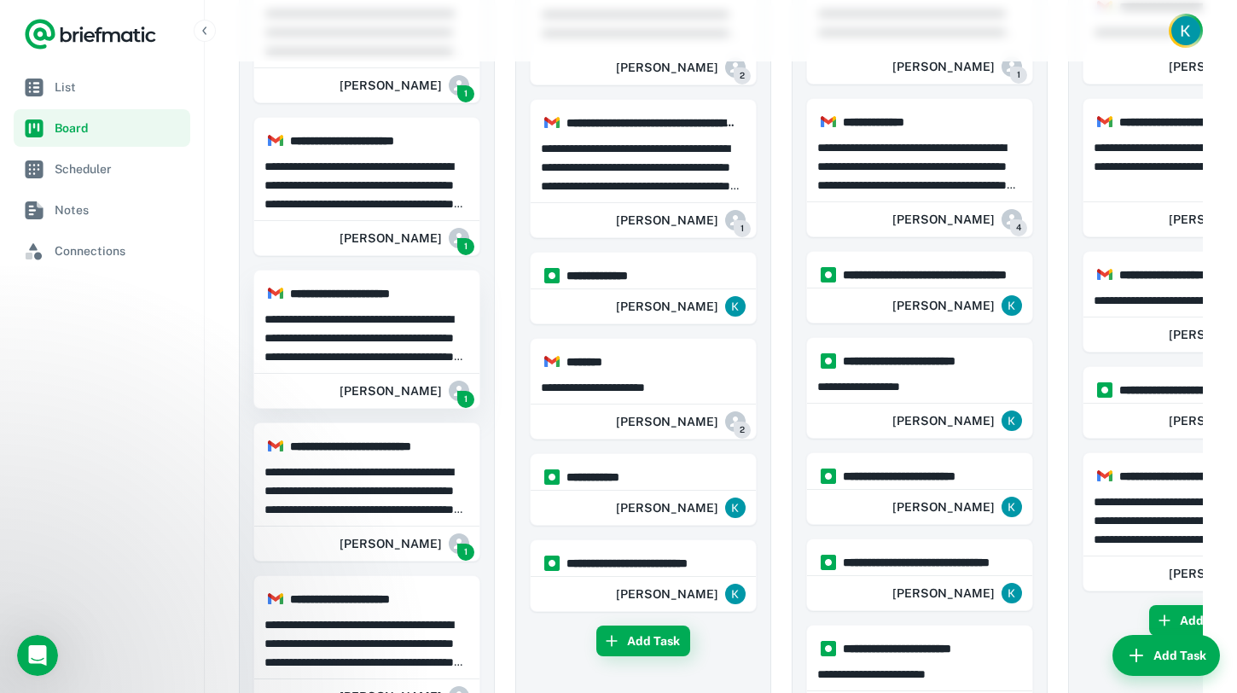
click at [384, 333] on p "**********" at bounding box center [367, 338] width 205 height 56
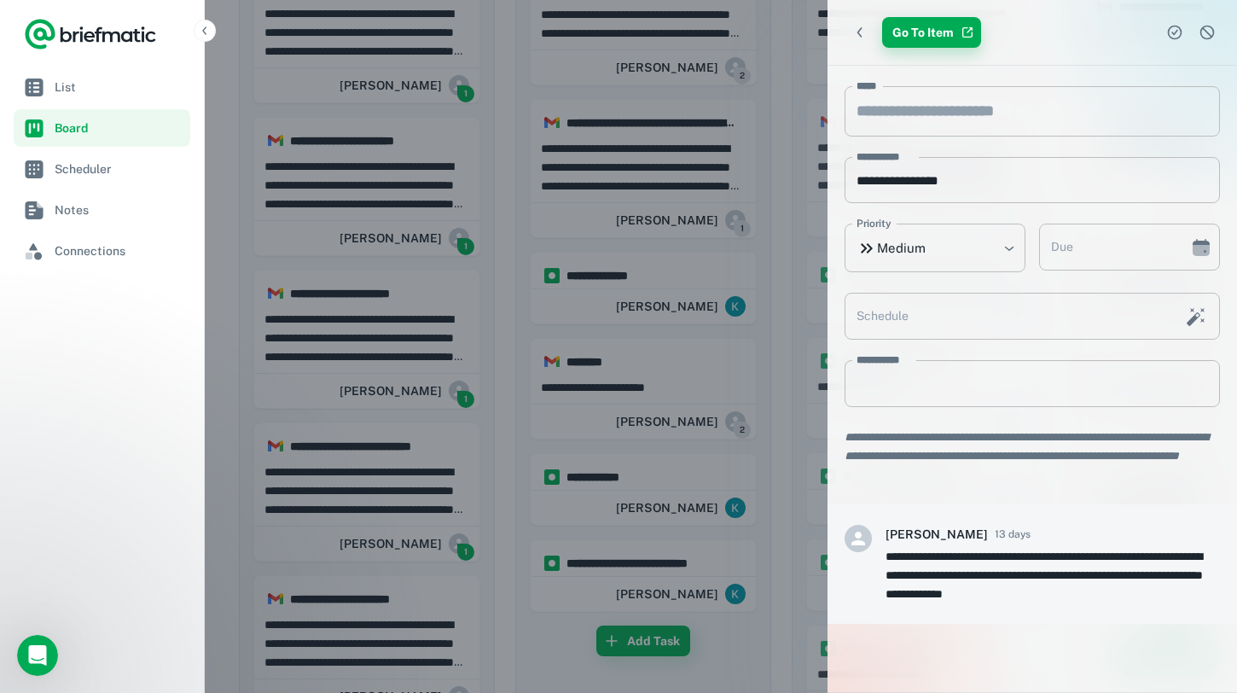
click at [922, 32] on link "Go To Item" at bounding box center [931, 32] width 99 height 31
click at [758, 172] on div at bounding box center [618, 346] width 1237 height 693
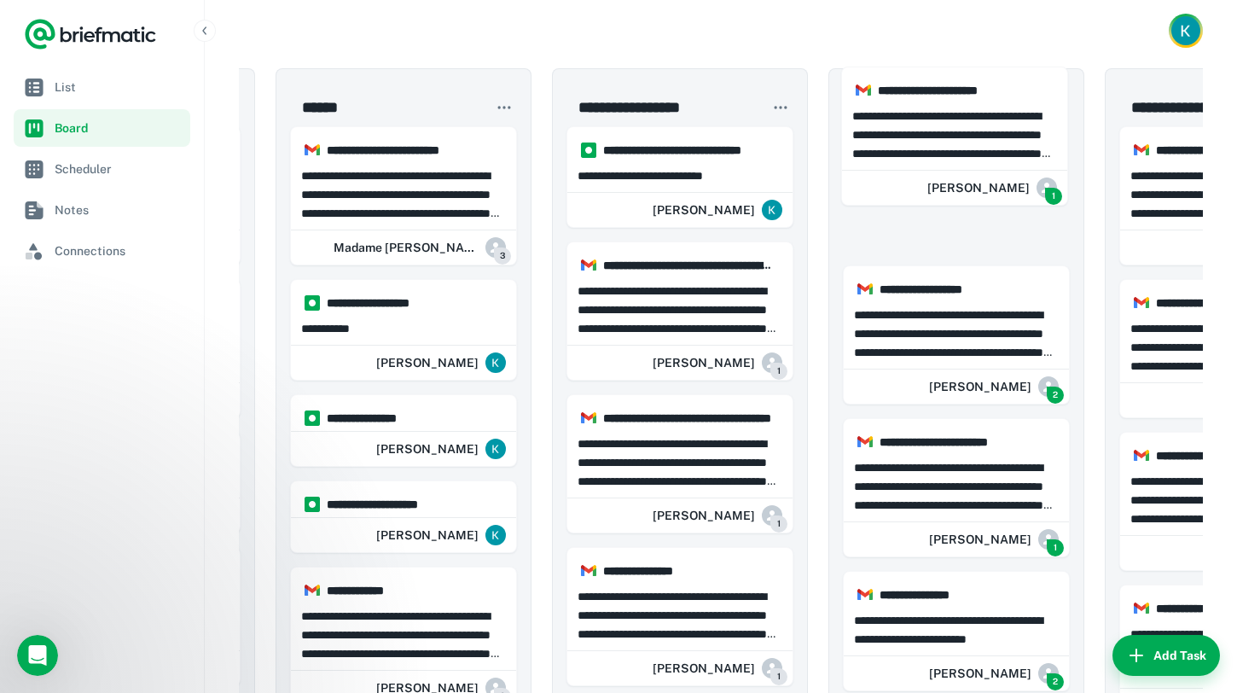
scroll to position [0, 240]
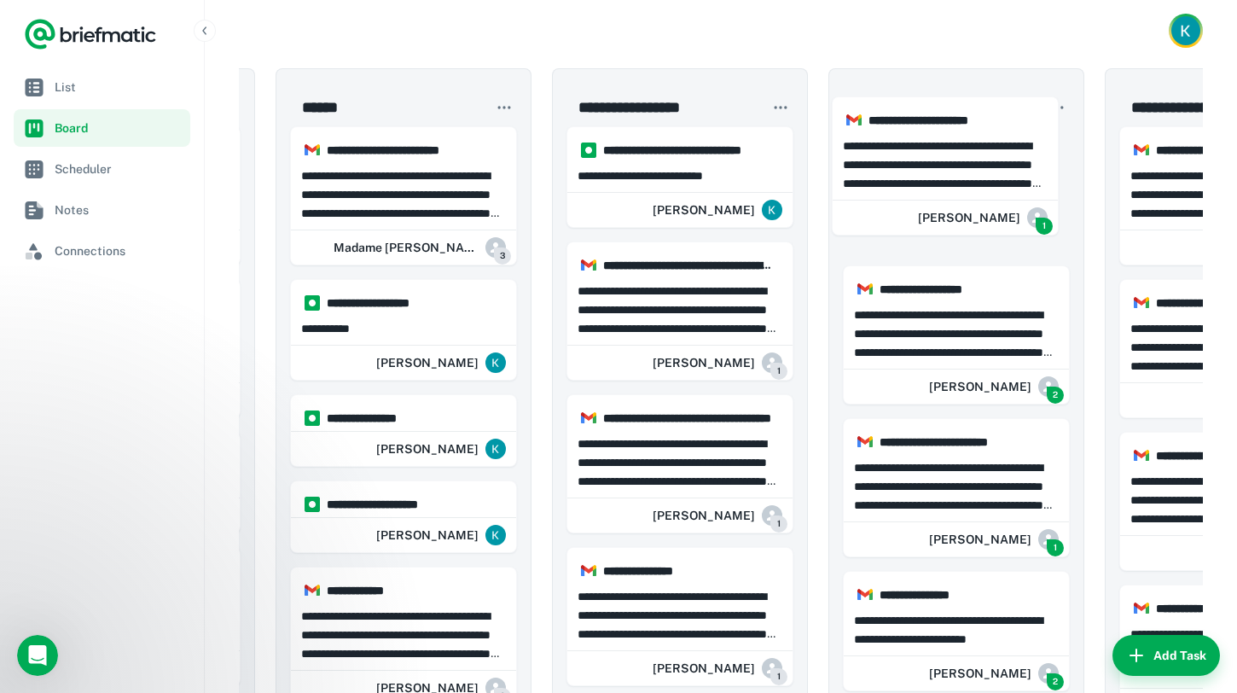
drag, startPoint x: 389, startPoint y: 330, endPoint x: 913, endPoint y: 166, distance: 548.9
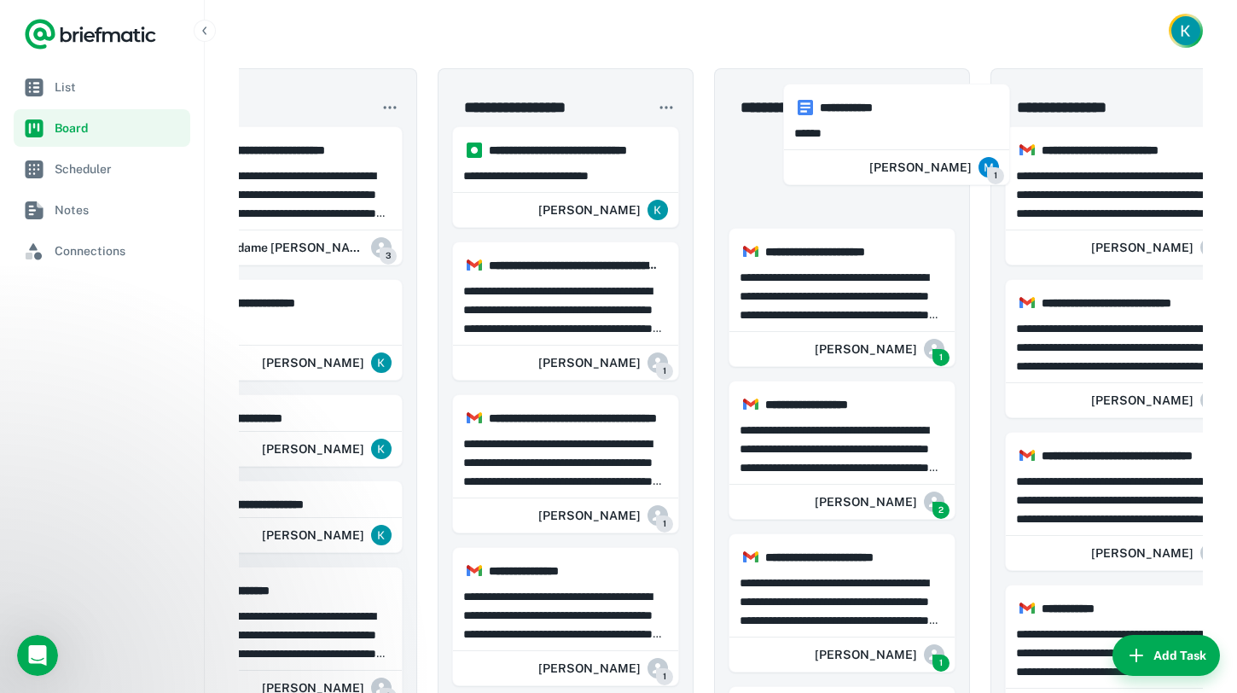
scroll to position [0, 358]
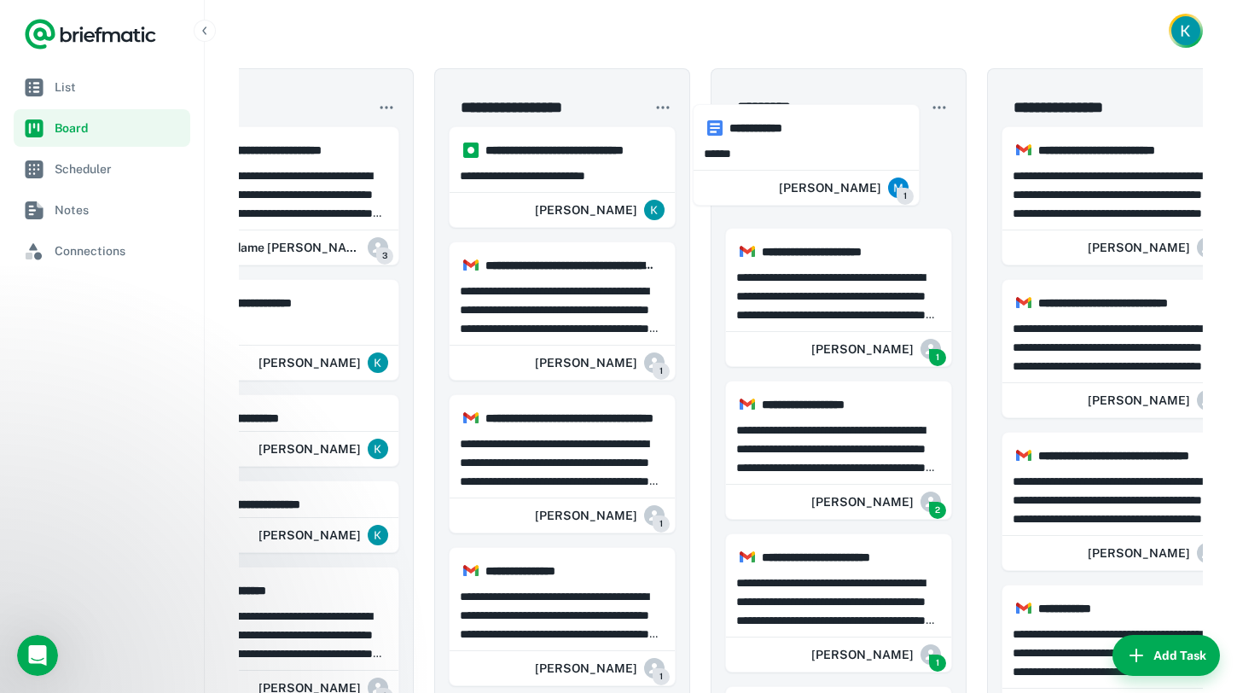
drag, startPoint x: 372, startPoint y: 334, endPoint x: 825, endPoint y: 151, distance: 488.8
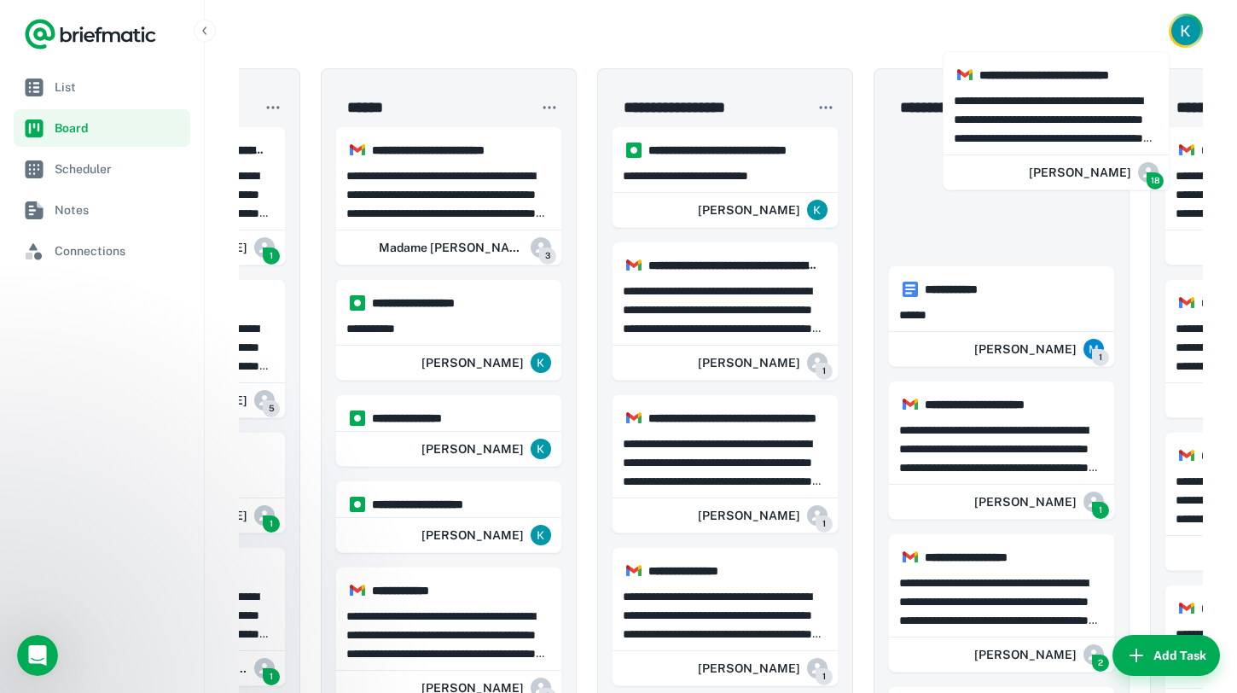
scroll to position [0, 206]
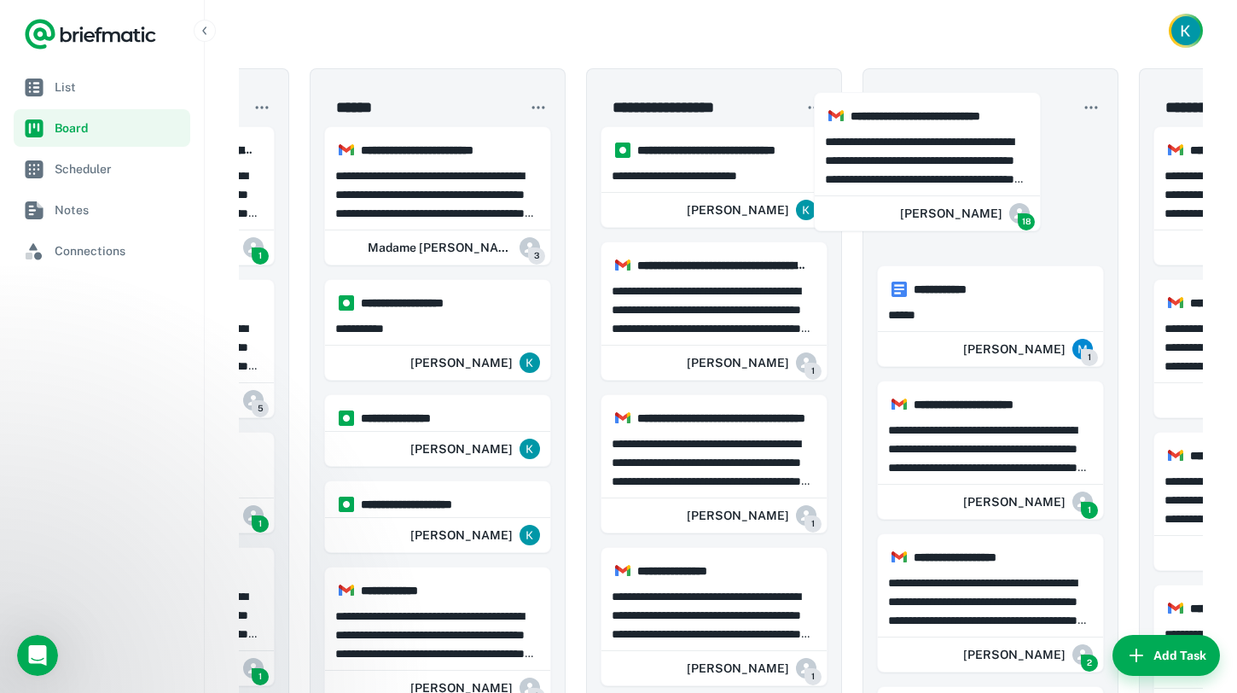
drag, startPoint x: 402, startPoint y: 354, endPoint x: 977, endPoint y: 187, distance: 599.0
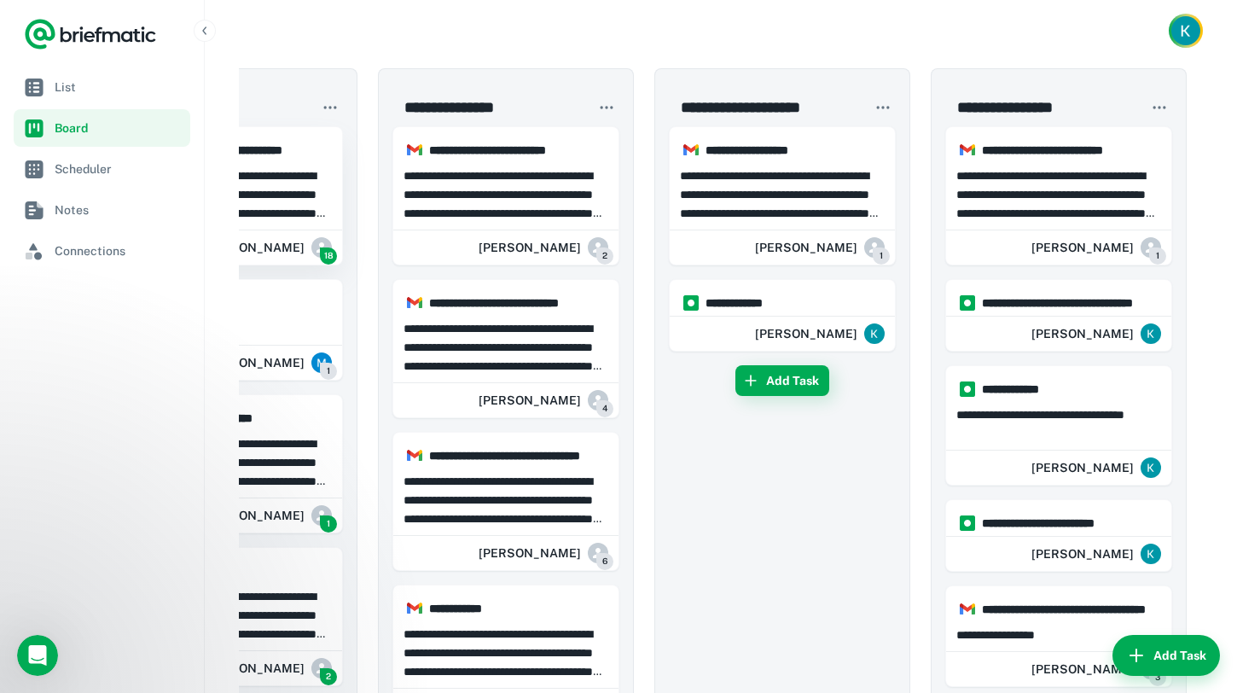
scroll to position [0, 974]
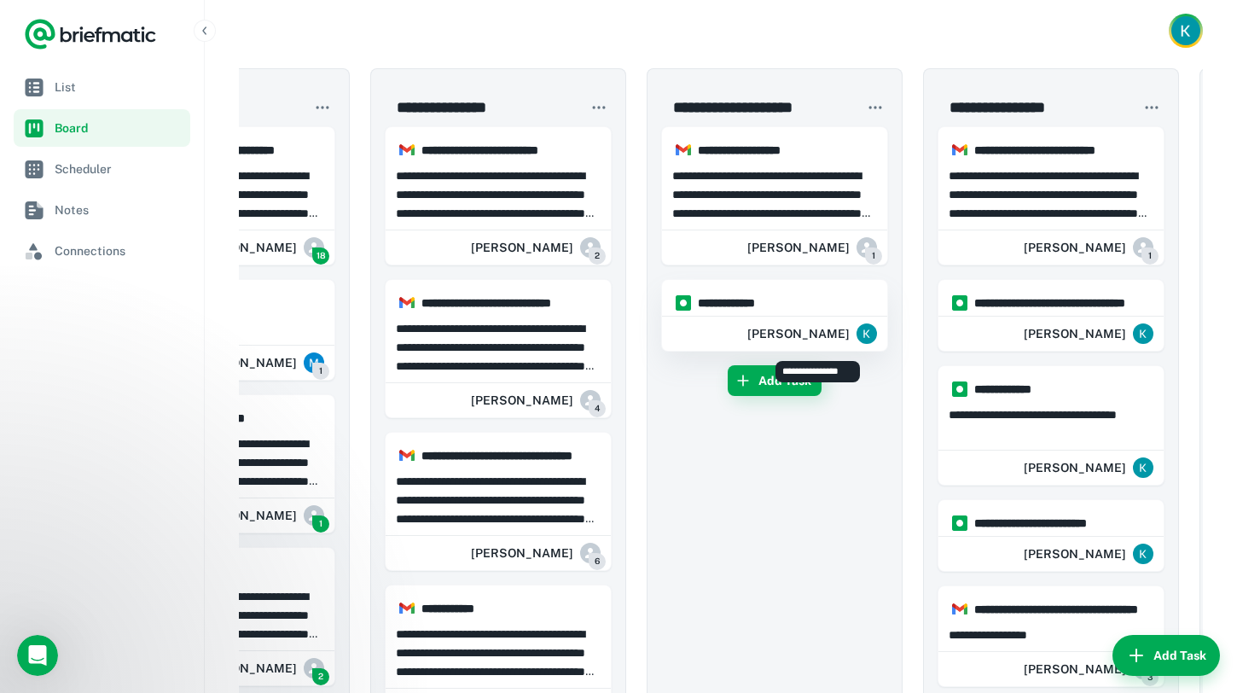
click at [799, 317] on div "[PERSON_NAME]" at bounding box center [812, 334] width 130 height 34
type input "**********"
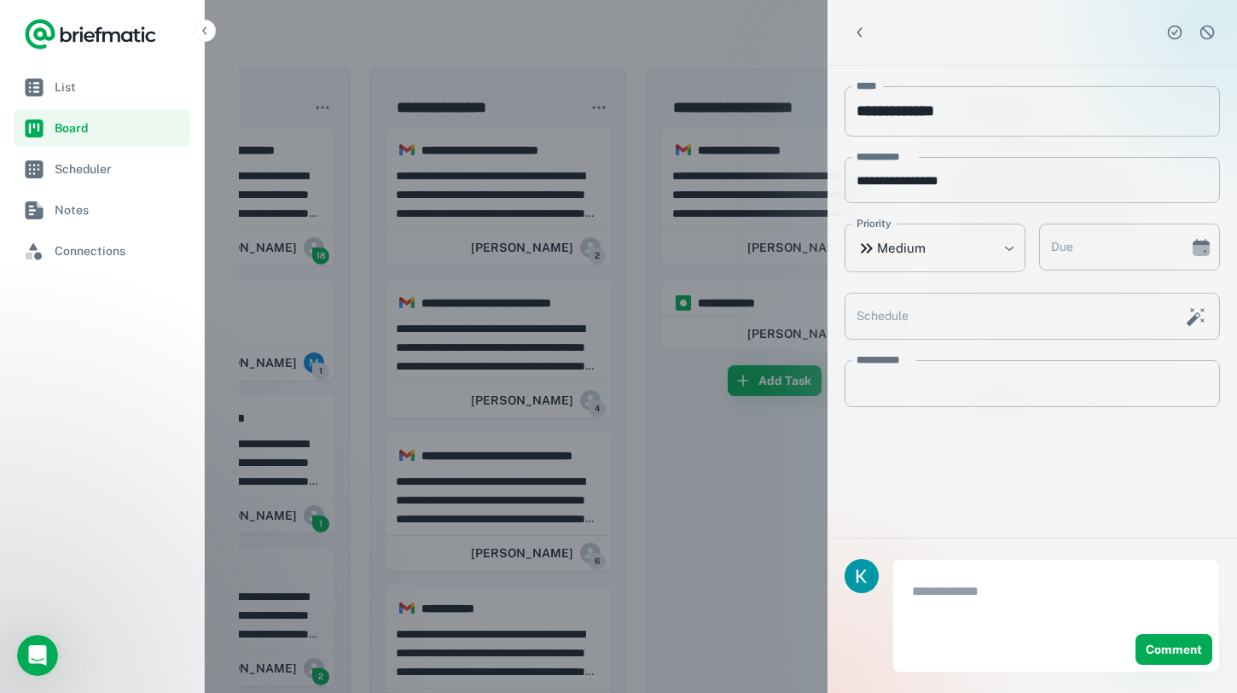
click at [704, 384] on div at bounding box center [618, 346] width 1237 height 693
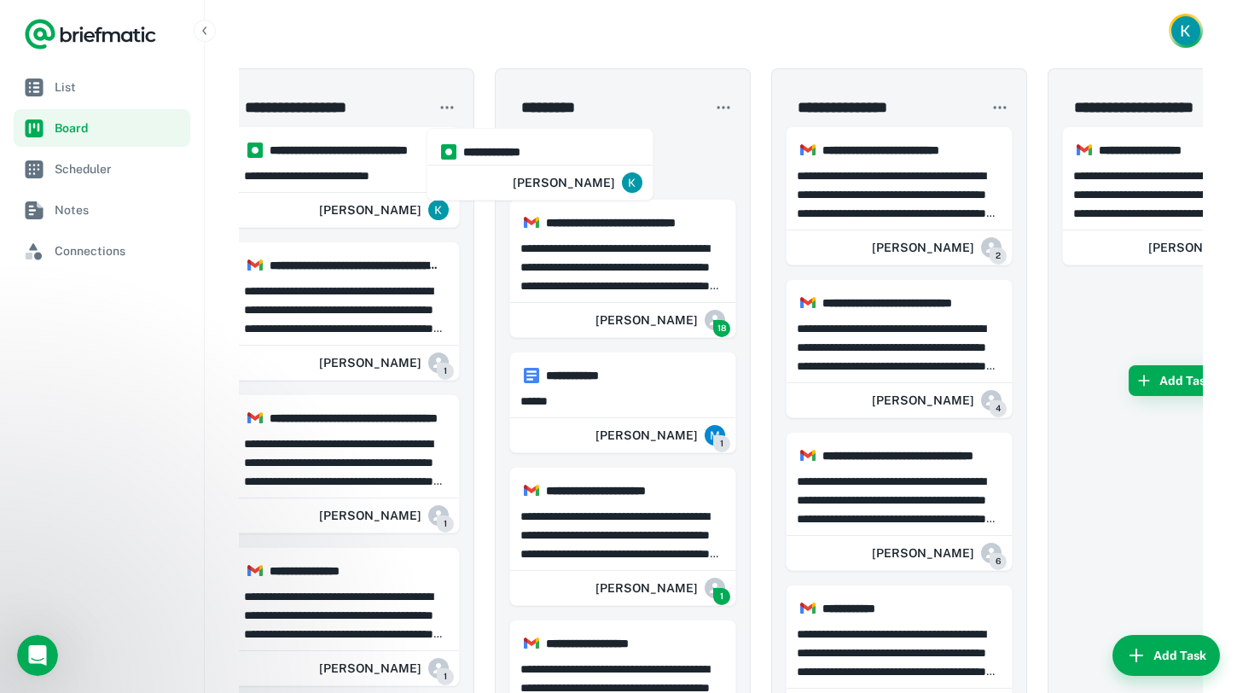
scroll to position [0, 557]
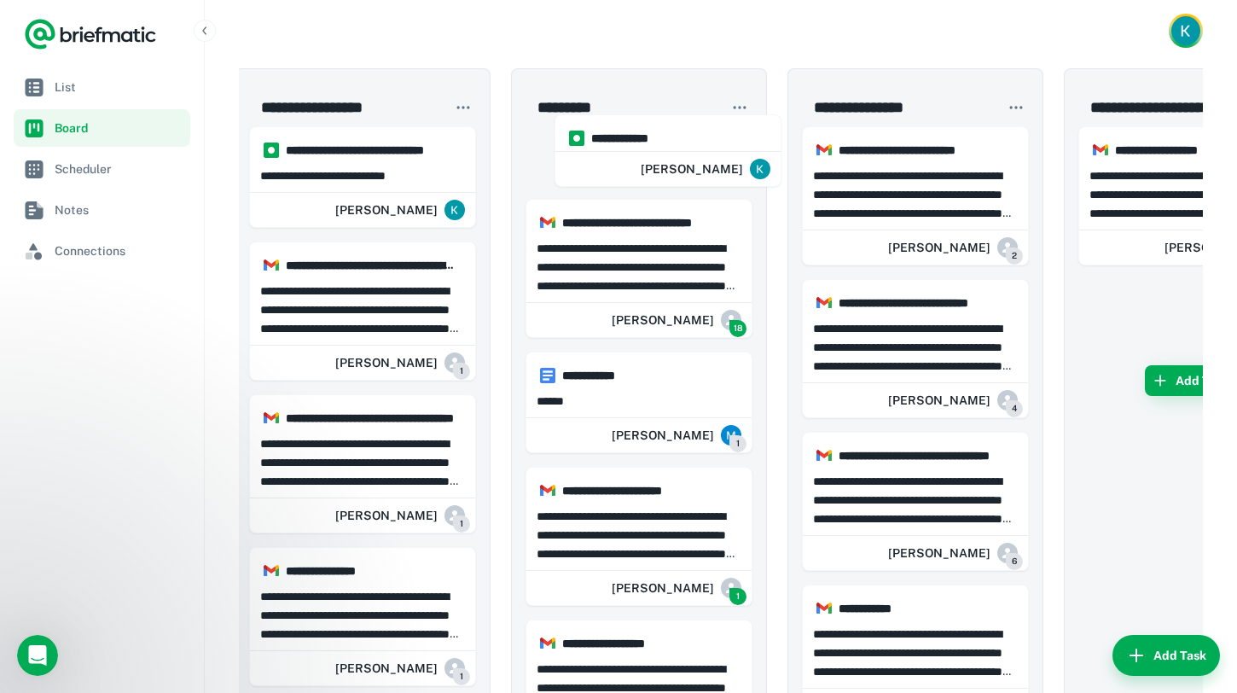
drag, startPoint x: 716, startPoint y: 307, endPoint x: 701, endPoint y: 172, distance: 135.6
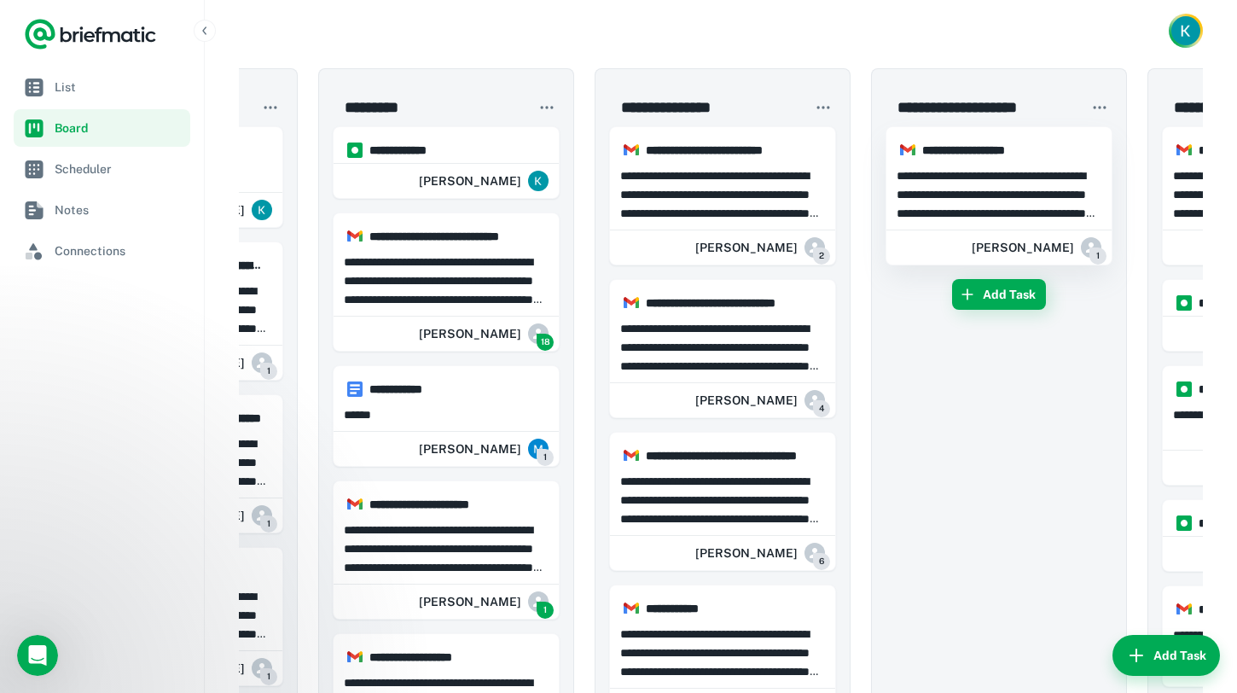
scroll to position [0, 806]
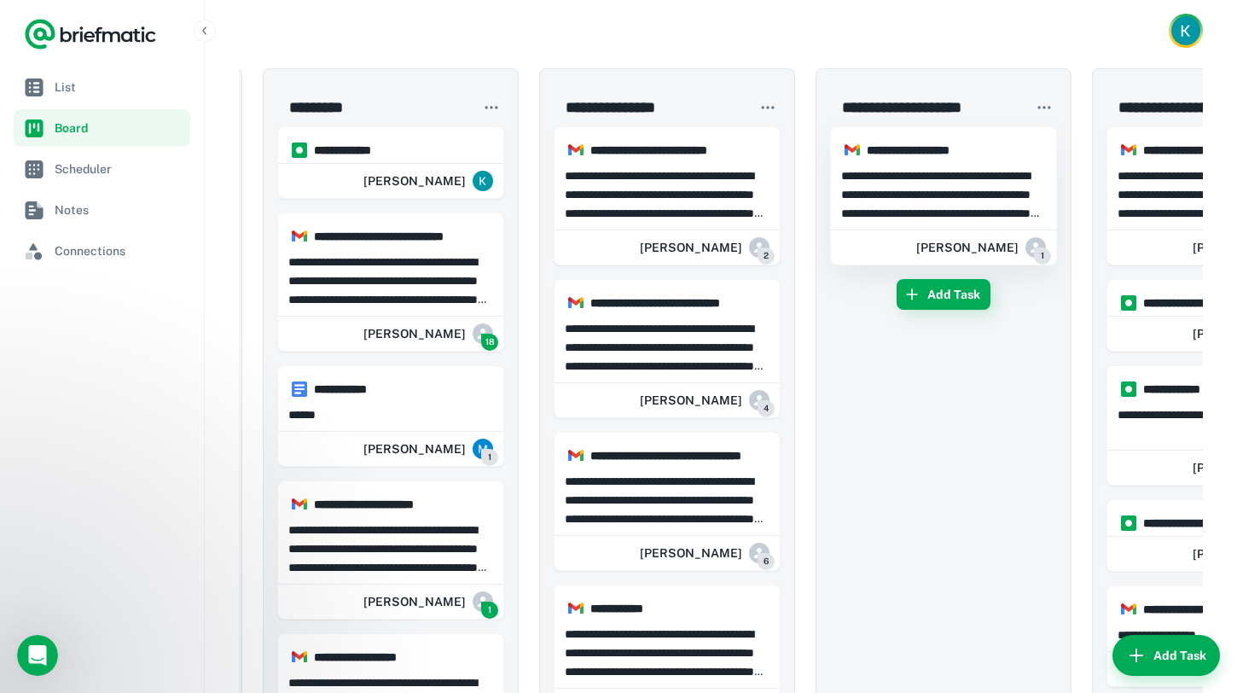
click at [993, 201] on p "**********" at bounding box center [943, 194] width 205 height 56
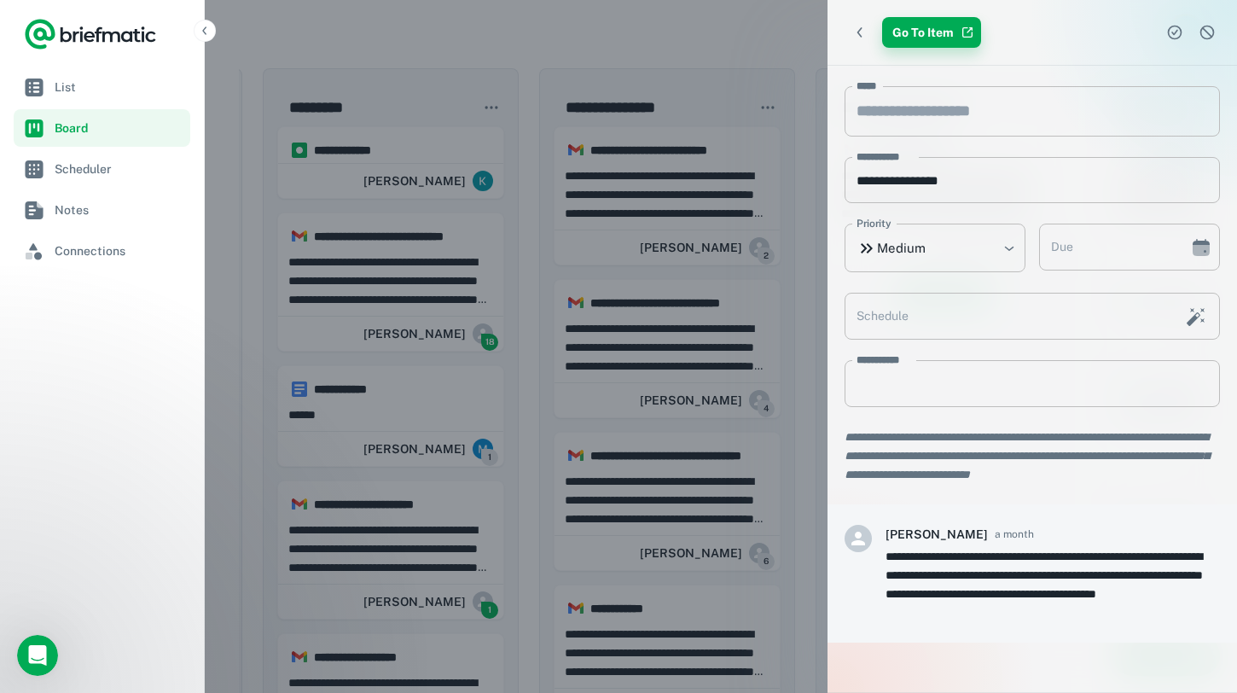
click at [903, 22] on link "Go To Item" at bounding box center [931, 32] width 99 height 31
click at [726, 105] on div at bounding box center [618, 346] width 1237 height 693
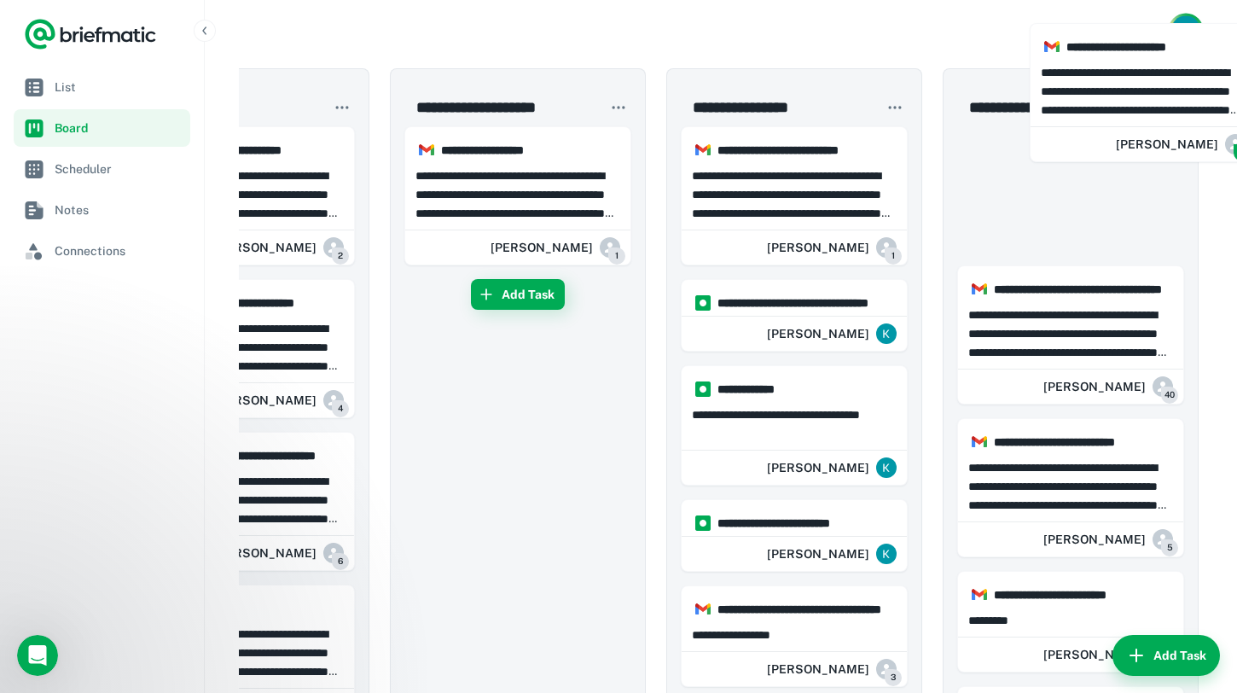
scroll to position [0, 1244]
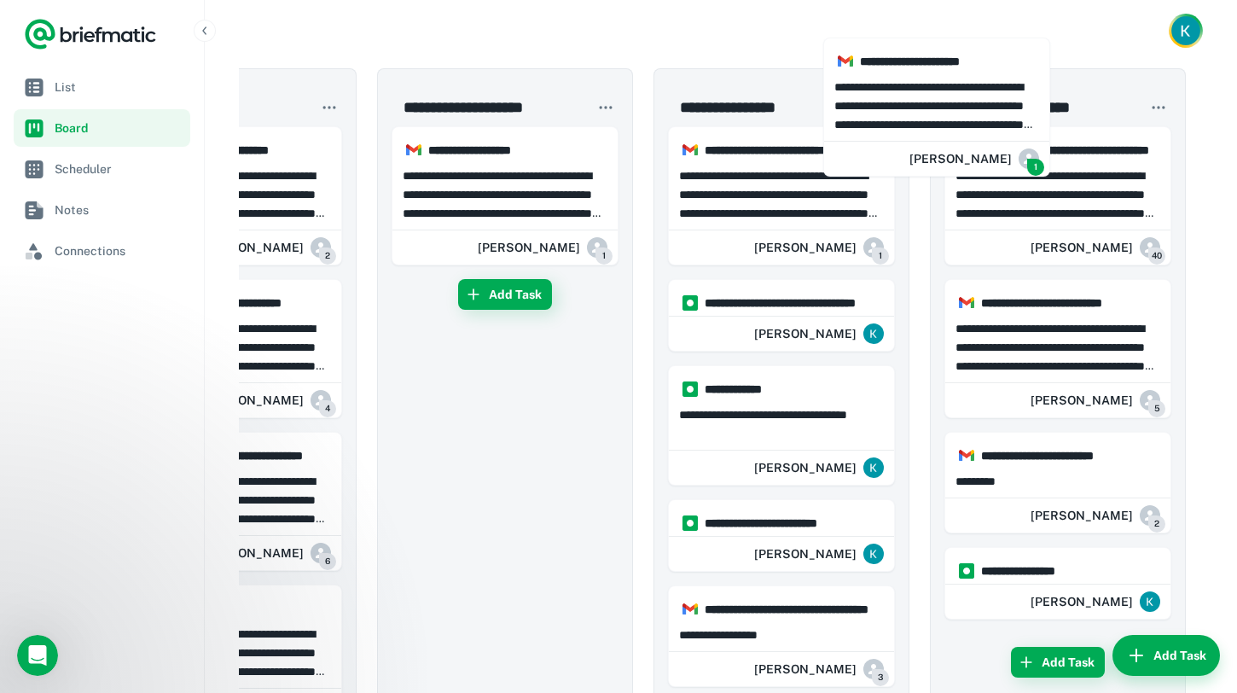
drag, startPoint x: 439, startPoint y: 497, endPoint x: 741, endPoint y: 72, distance: 521.6
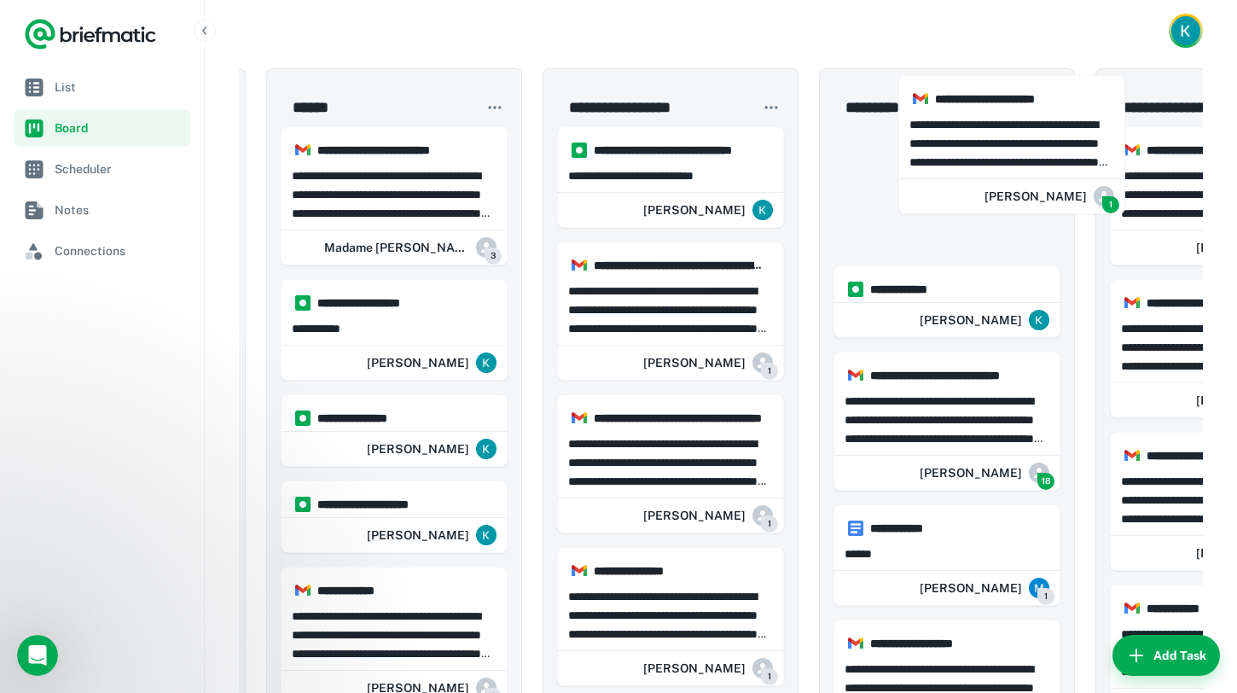
scroll to position [0, 254]
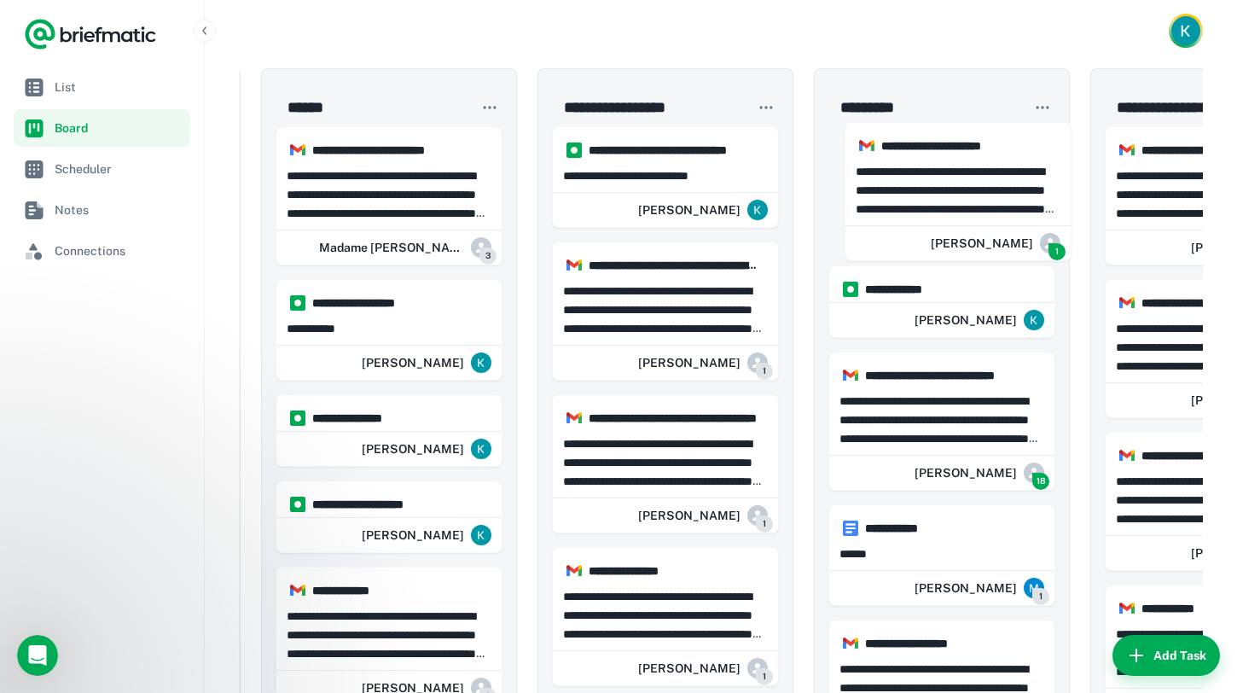
drag, startPoint x: 771, startPoint y: 177, endPoint x: 924, endPoint y: 172, distance: 152.8
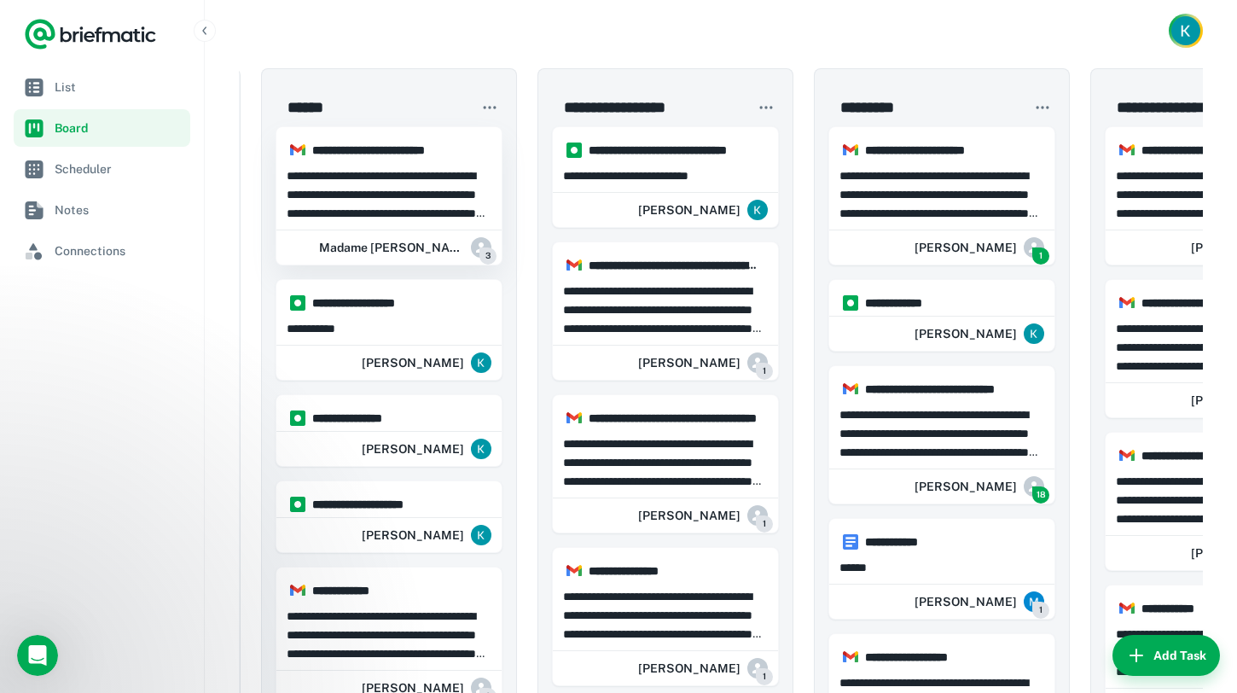
click at [392, 175] on p "**********" at bounding box center [389, 194] width 205 height 56
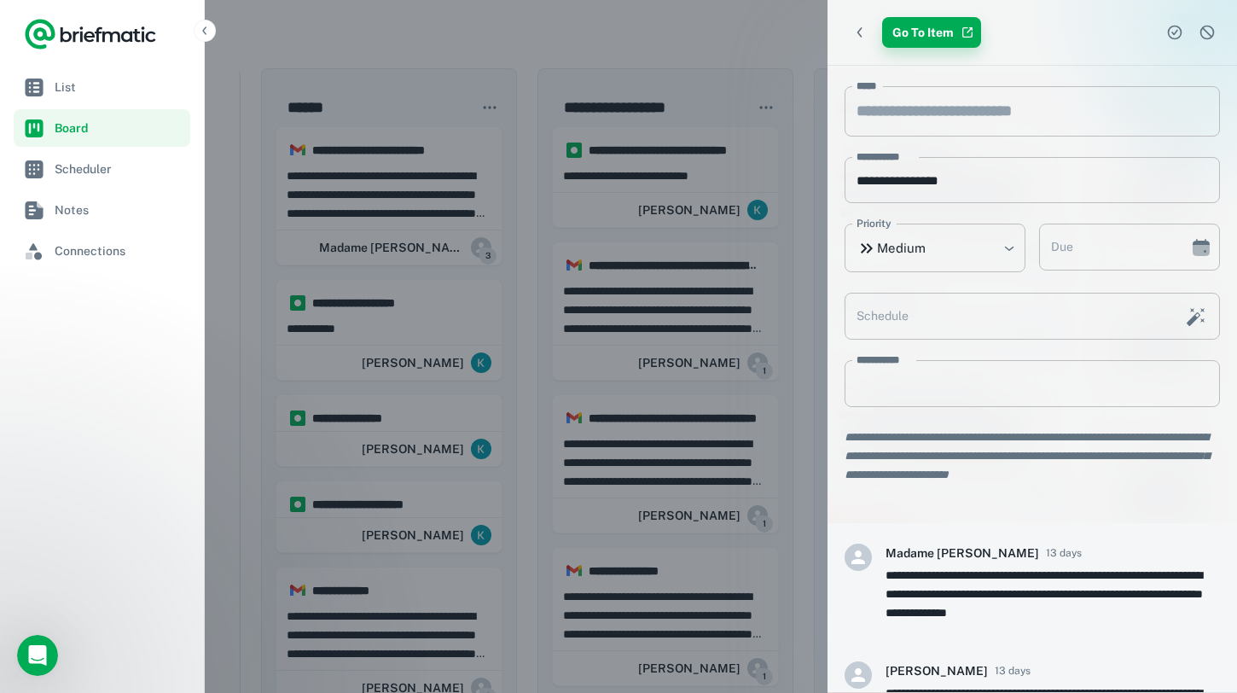
click at [950, 35] on link "Go To Item" at bounding box center [931, 32] width 99 height 31
click at [695, 63] on div at bounding box center [618, 346] width 1237 height 693
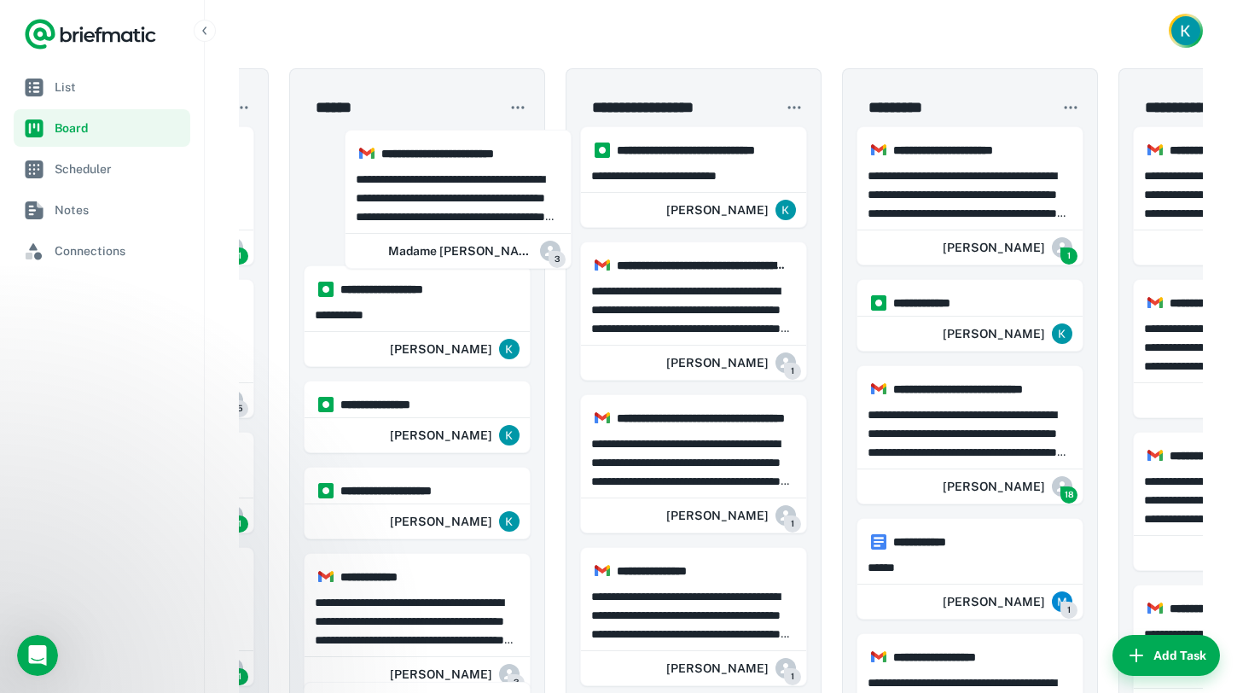
scroll to position [0, 226]
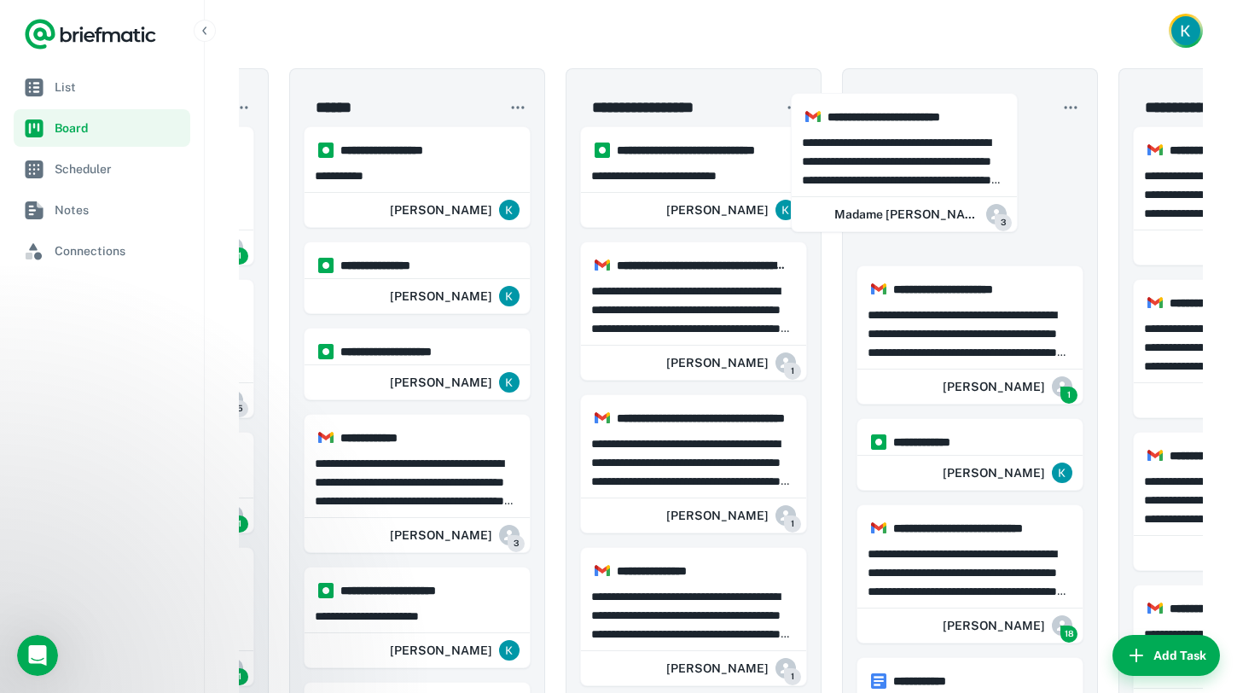
drag, startPoint x: 371, startPoint y: 190, endPoint x: 892, endPoint y: 161, distance: 521.3
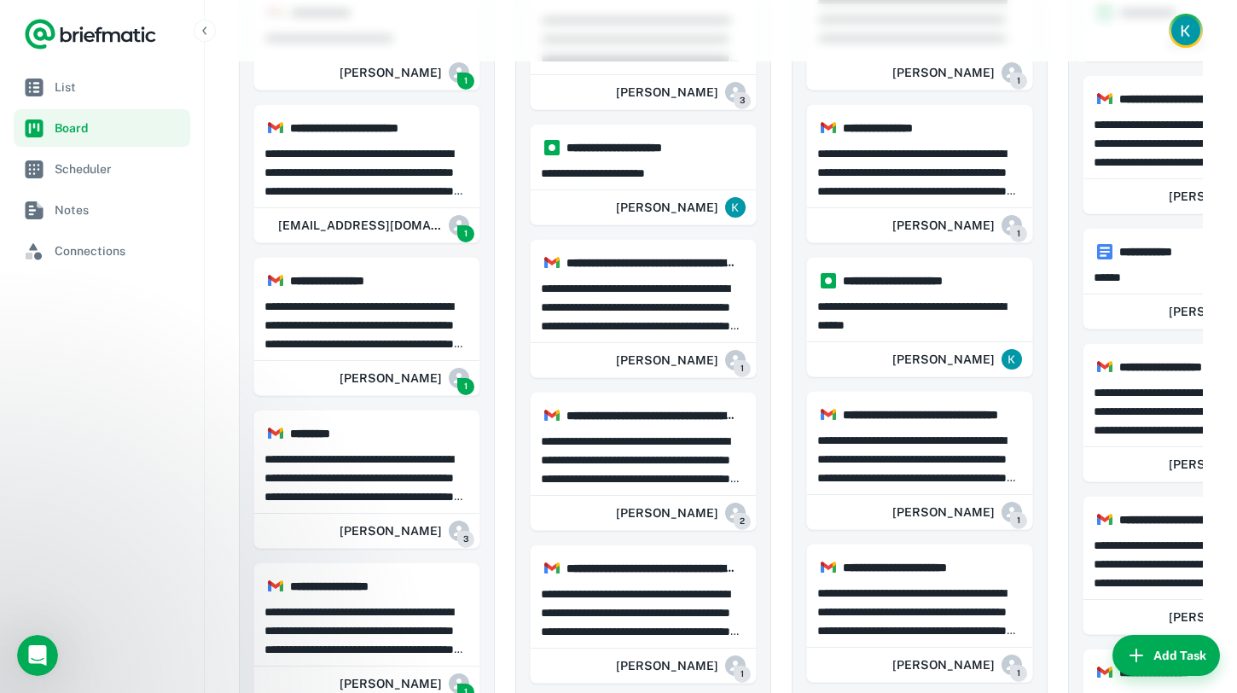
scroll to position [756, 0]
